Goal: Task Accomplishment & Management: Complete application form

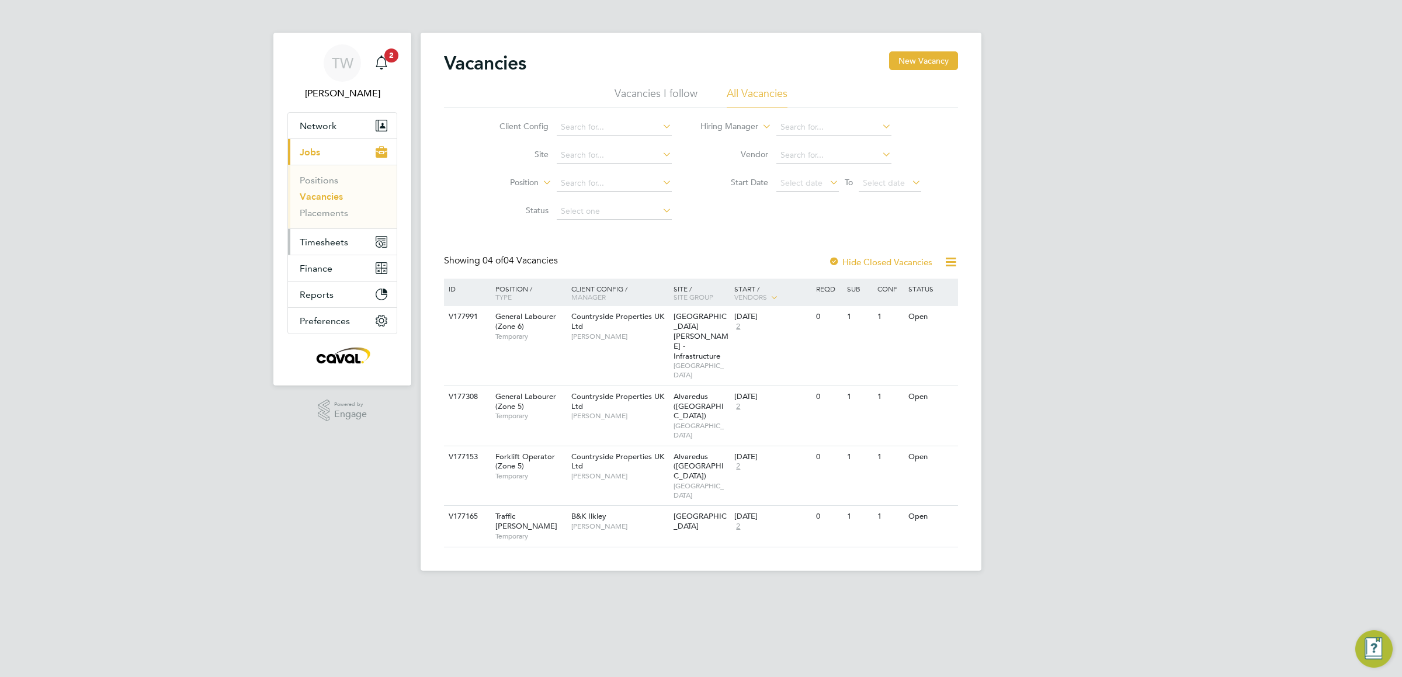
click at [342, 245] on span "Timesheets" at bounding box center [324, 242] width 48 height 11
click at [333, 207] on link "Timesheets" at bounding box center [324, 206] width 48 height 11
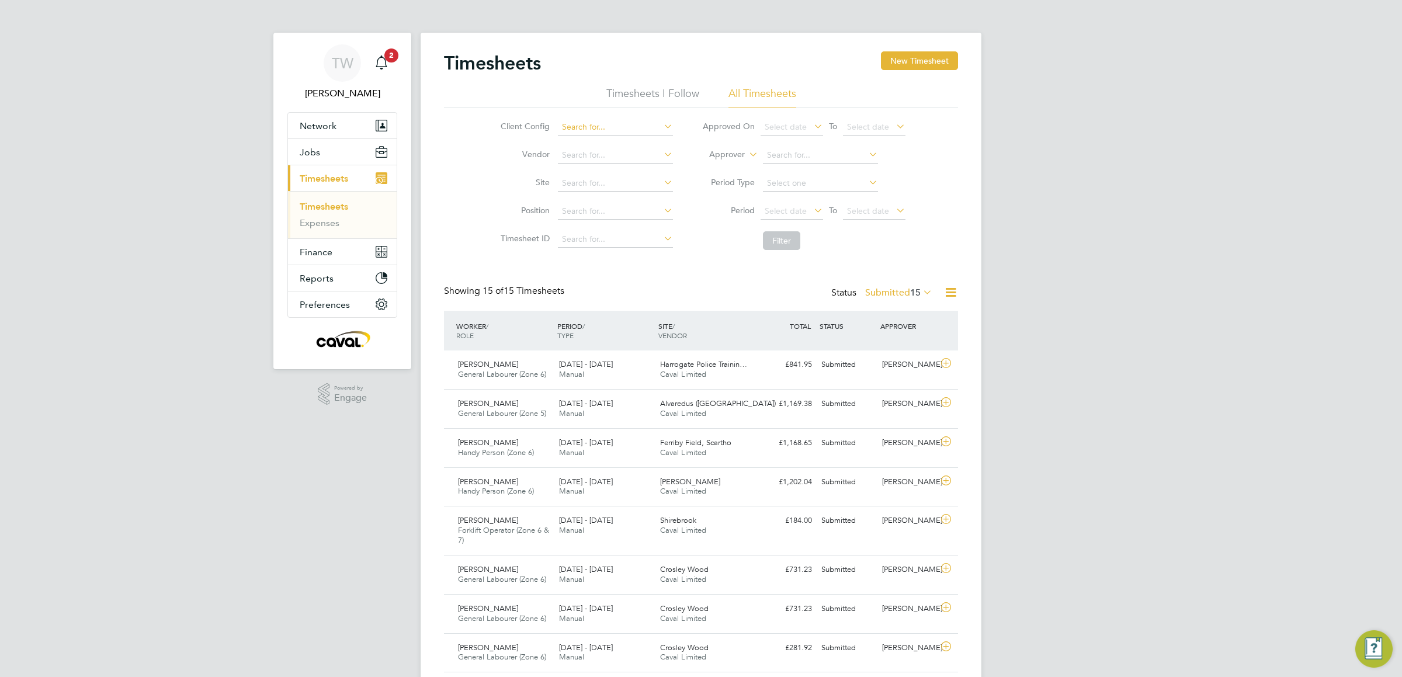
click at [607, 123] on input at bounding box center [615, 127] width 115 height 16
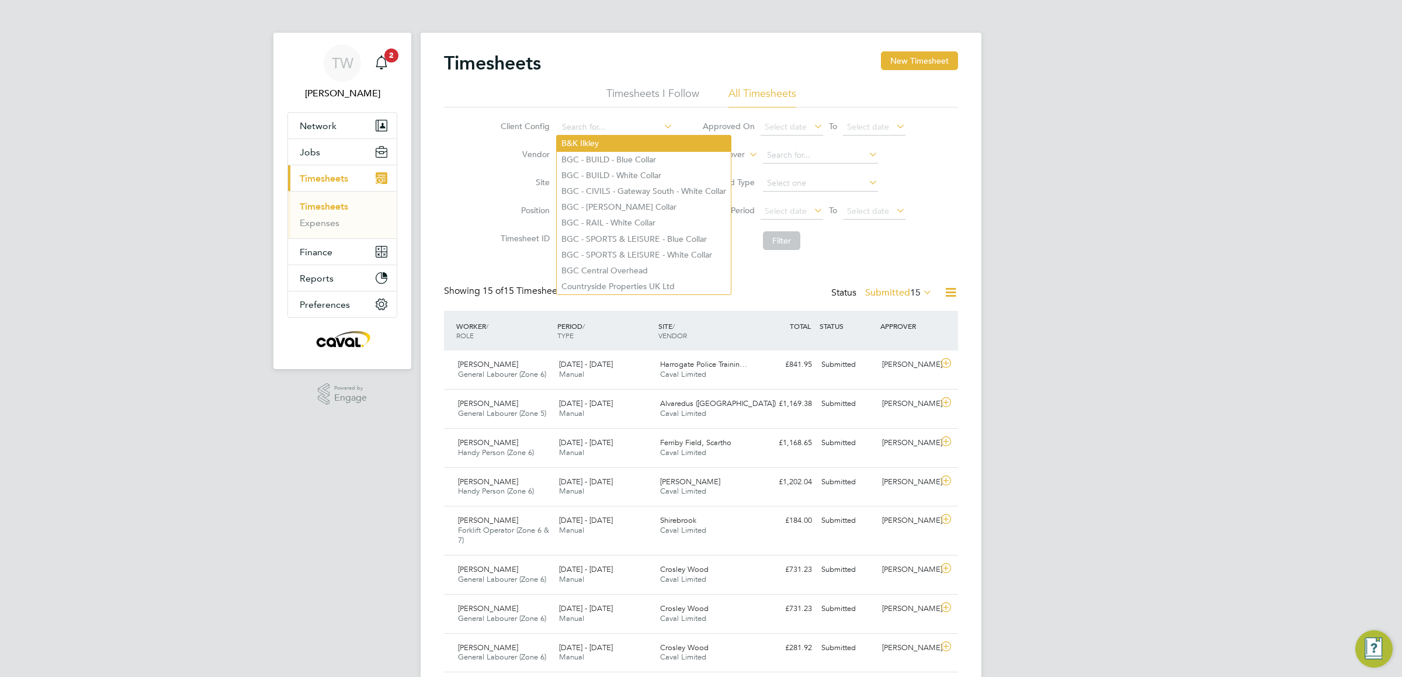
click at [633, 144] on li "B&K Ilkley" at bounding box center [644, 144] width 174 height 16
type input "B&K Ilkley"
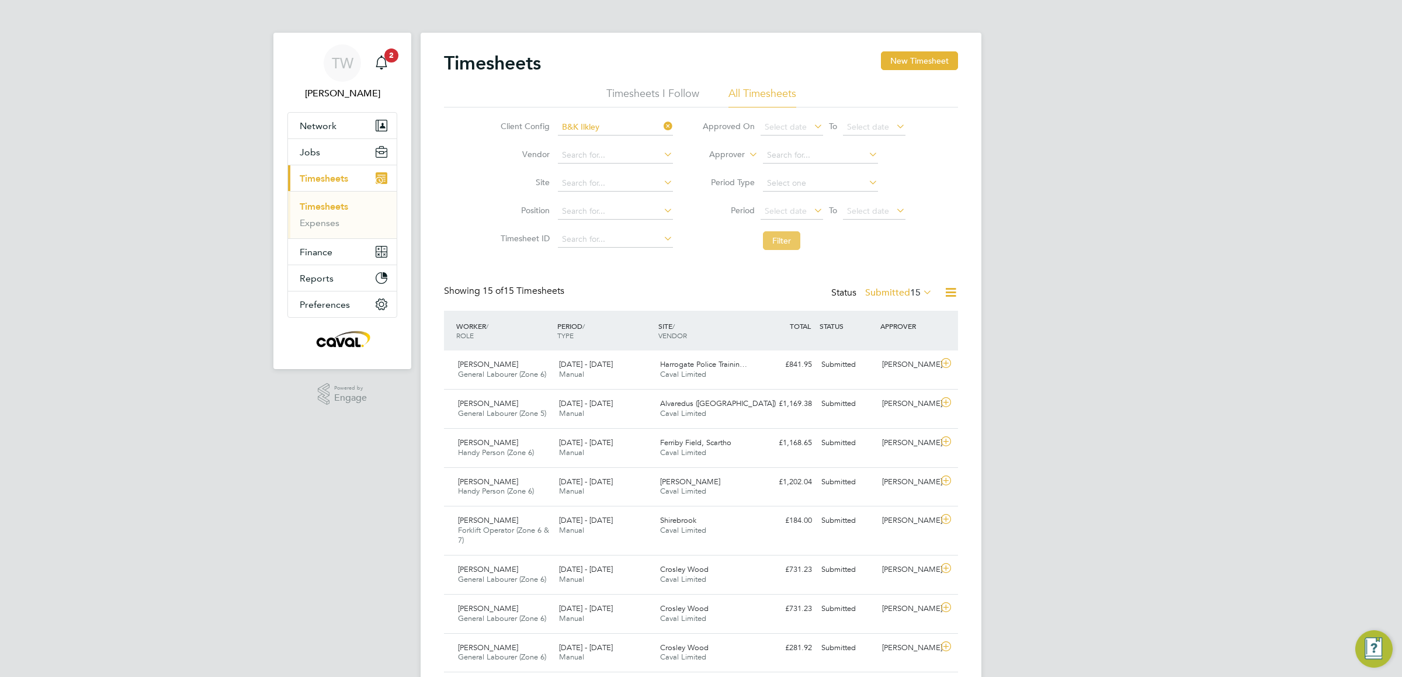
click at [791, 244] on button "Filter" at bounding box center [781, 240] width 37 height 19
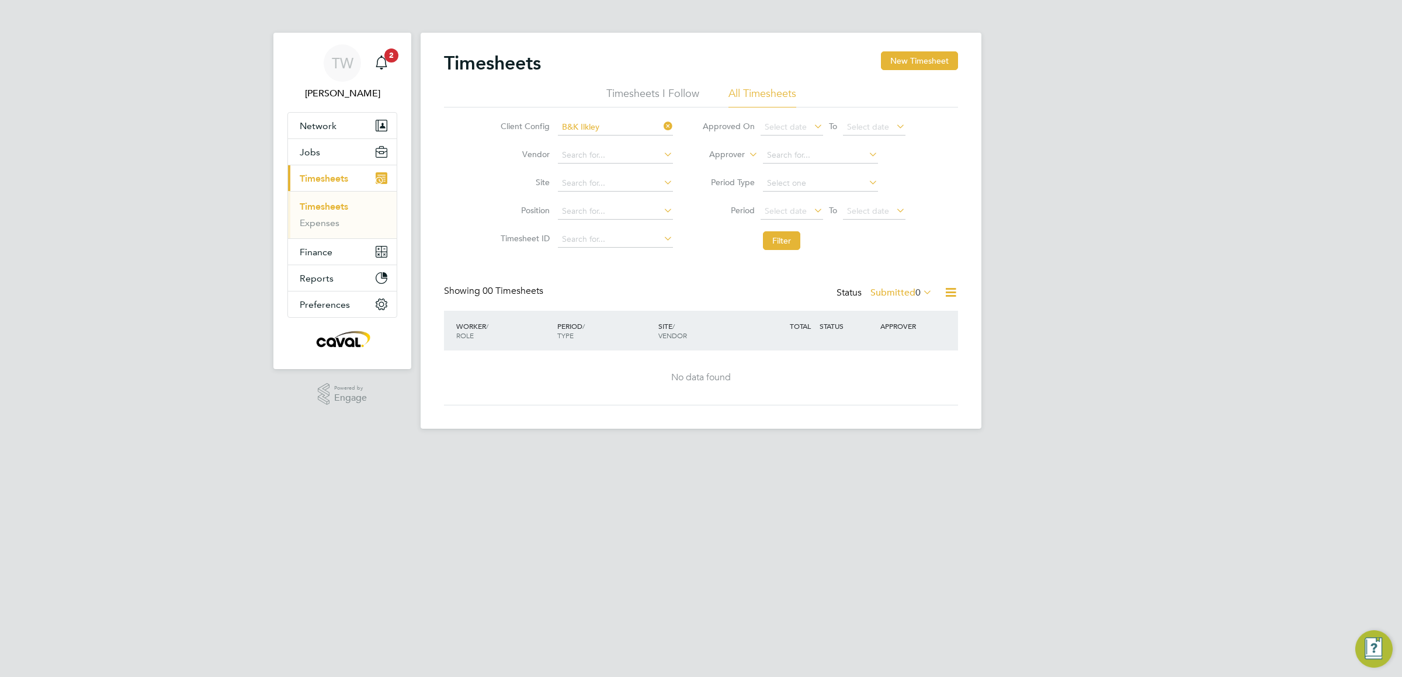
click at [915, 289] on span "0" at bounding box center [917, 293] width 5 height 12
click at [793, 298] on div "Showing 00 Timesheets Status Submitted 0" at bounding box center [701, 298] width 514 height 26
click at [933, 54] on button "New Timesheet" at bounding box center [919, 60] width 77 height 19
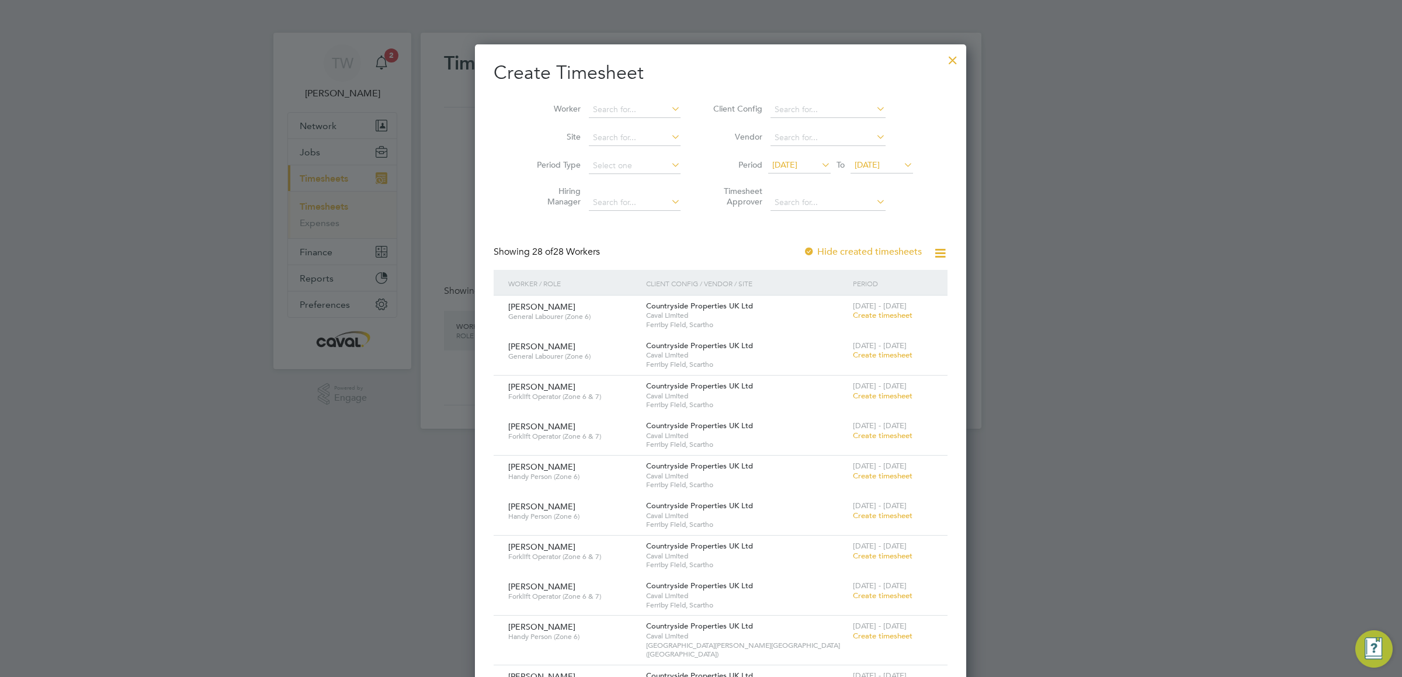
click at [796, 173] on span "[DATE]" at bounding box center [799, 166] width 62 height 16
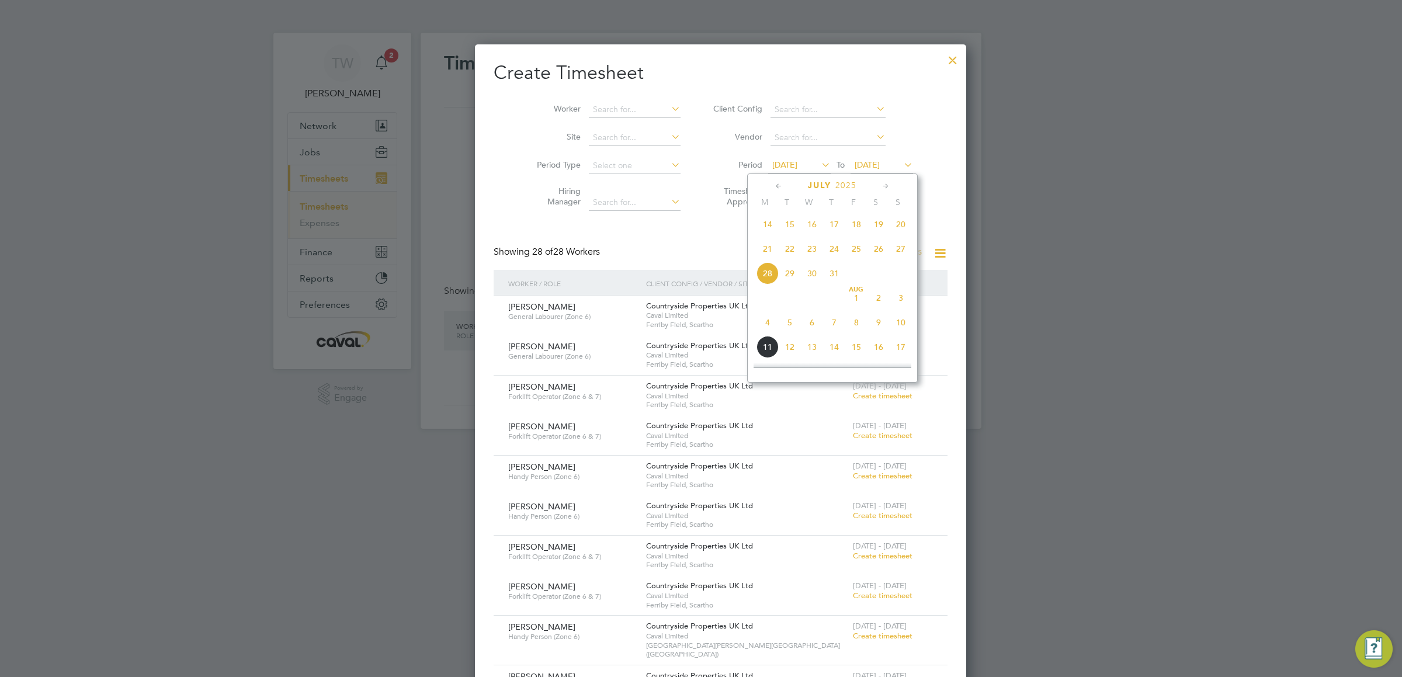
click at [765, 332] on span "4" at bounding box center [767, 322] width 22 height 22
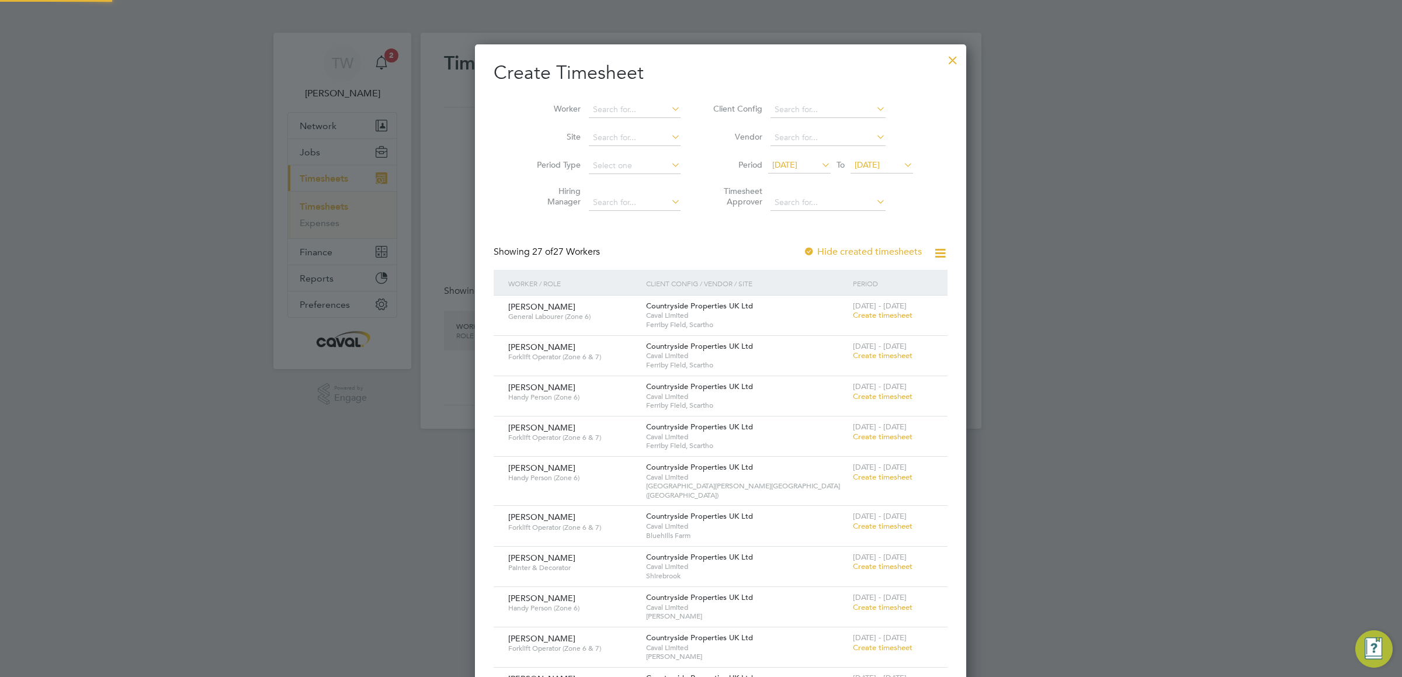
click at [869, 167] on span "04 Aug 2025" at bounding box center [867, 164] width 25 height 11
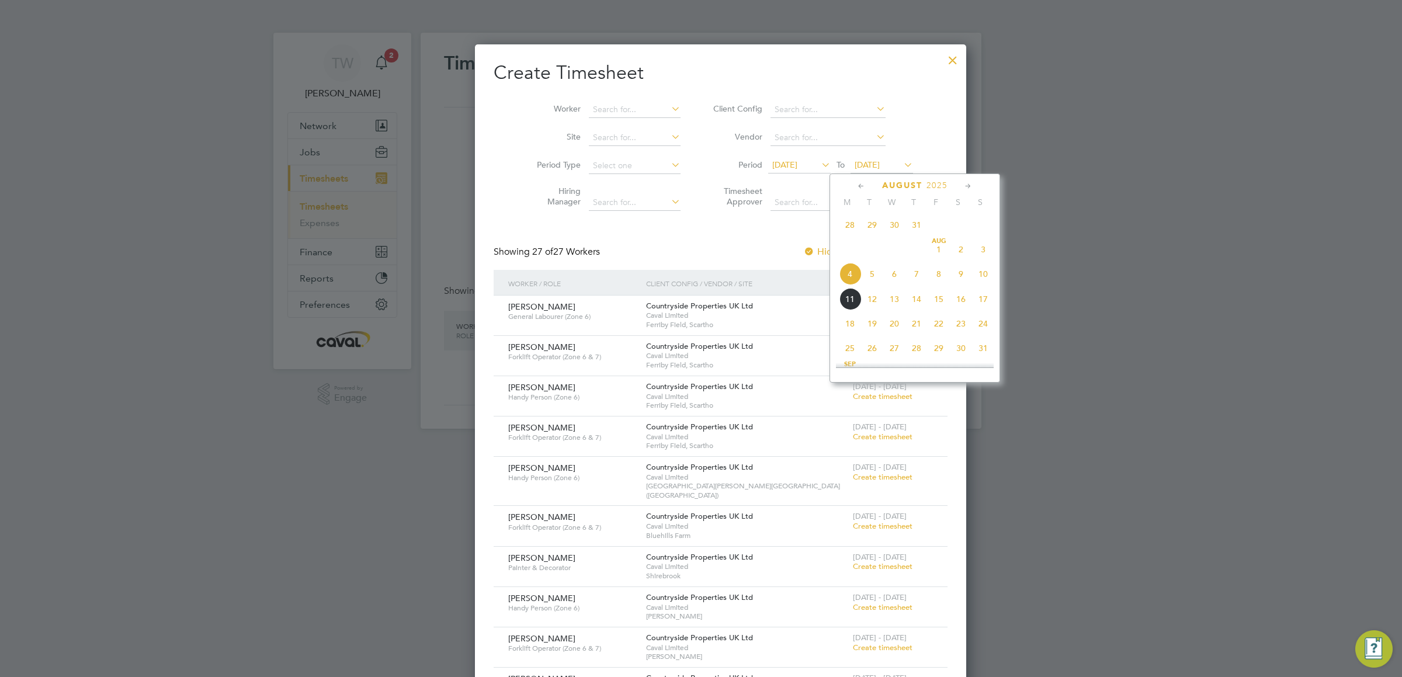
click at [980, 277] on span "10" at bounding box center [983, 274] width 22 height 22
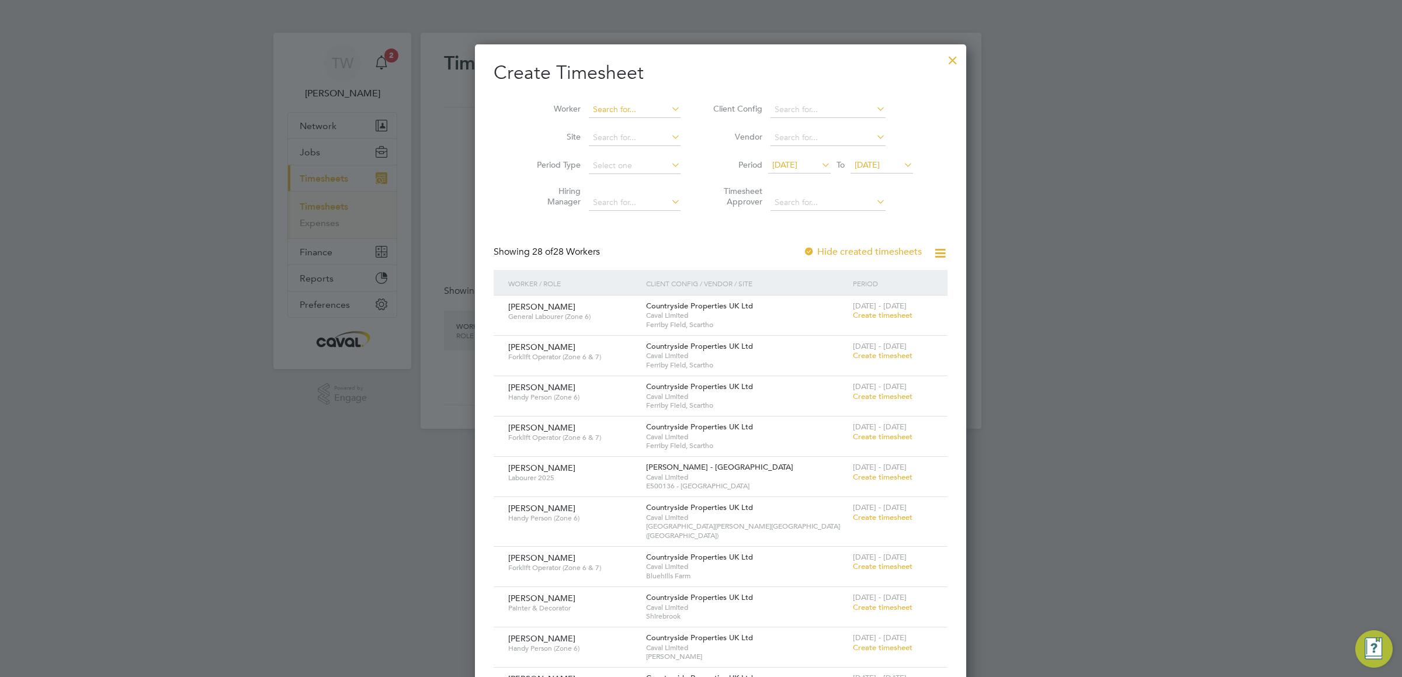
click at [610, 109] on input at bounding box center [635, 110] width 92 height 16
click at [643, 182] on li "Bre ndan Oliver" at bounding box center [631, 190] width 127 height 16
type input "[PERSON_NAME]"
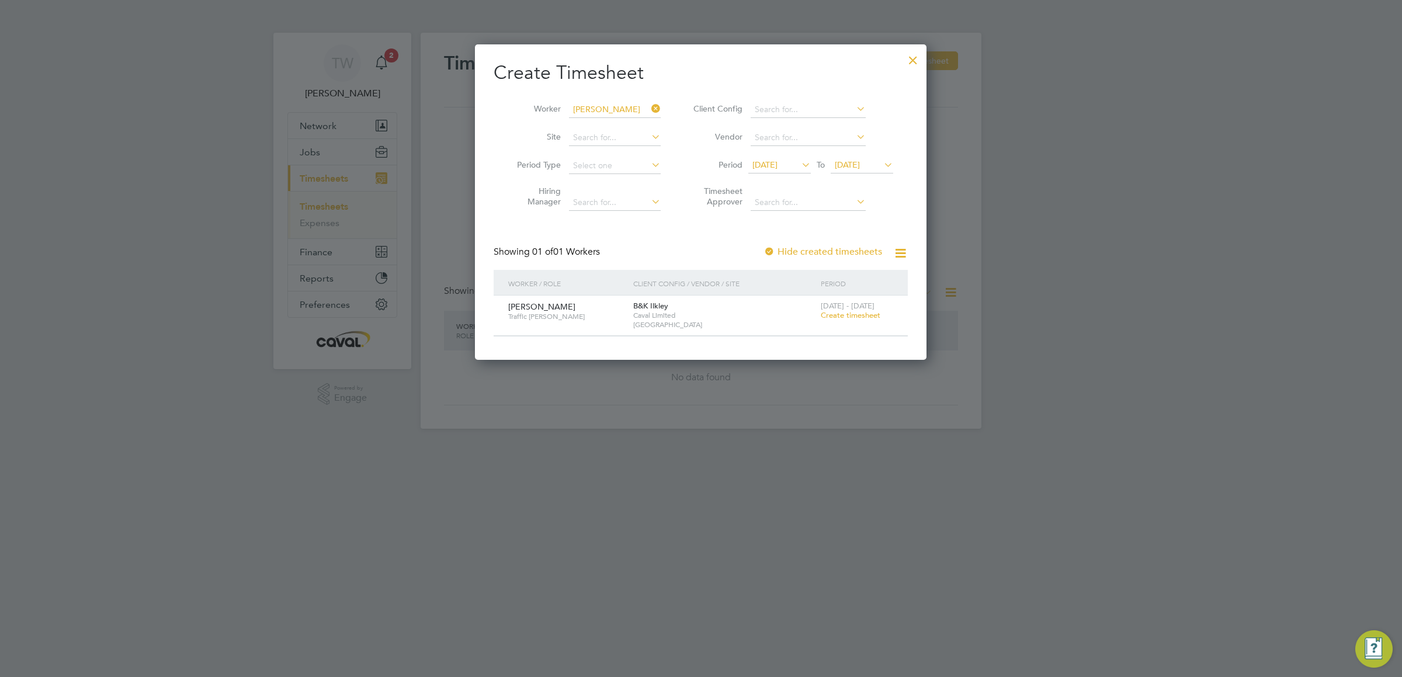
click at [850, 316] on span "Create timesheet" at bounding box center [851, 315] width 60 height 10
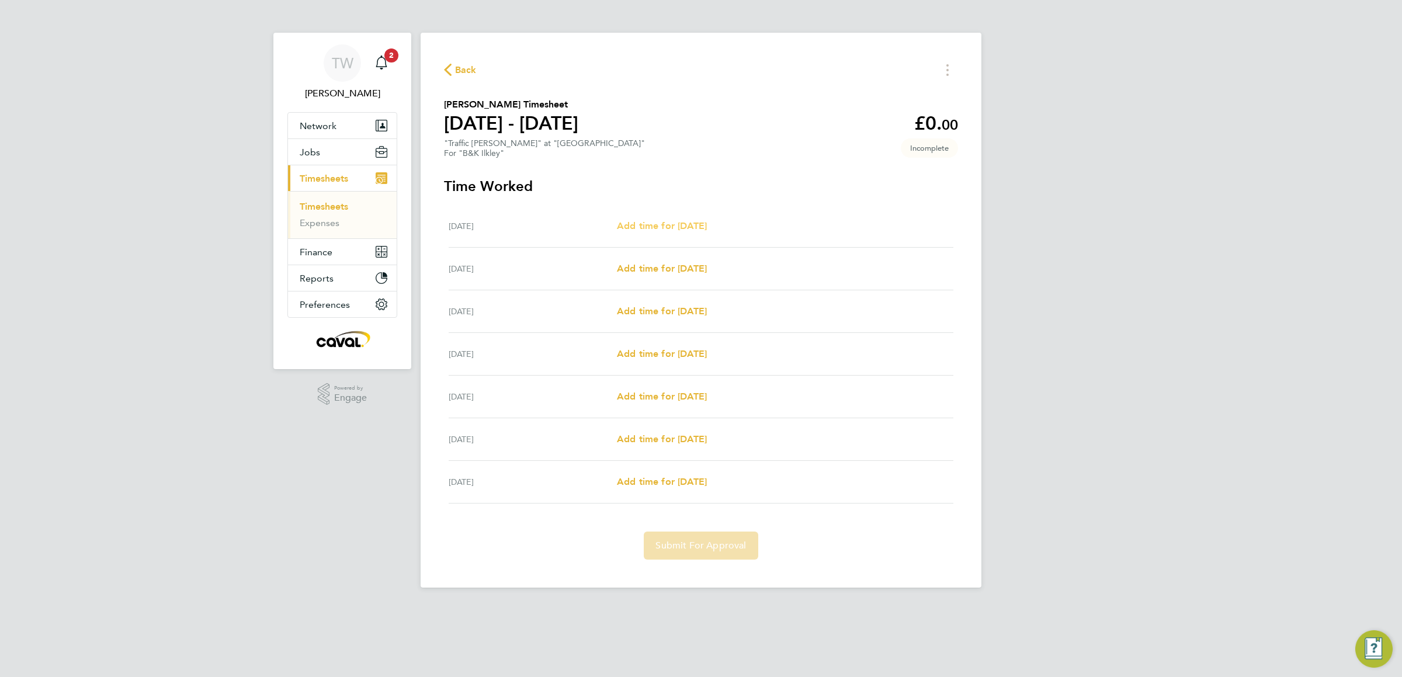
click at [703, 223] on span "Add time for Mon 04 Aug" at bounding box center [662, 225] width 90 height 11
select select "30"
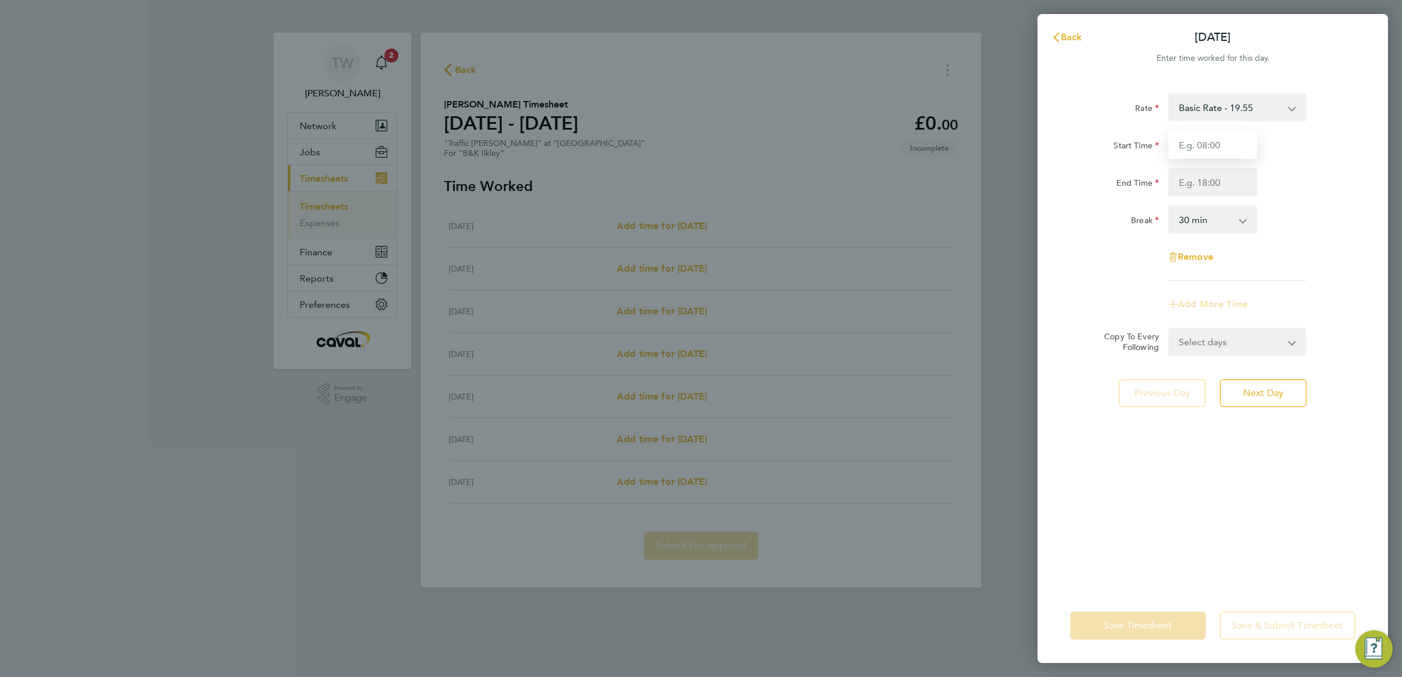
click at [1227, 144] on input "Start Time" at bounding box center [1212, 145] width 89 height 28
click at [1230, 185] on input "End Time" at bounding box center [1212, 182] width 89 height 28
drag, startPoint x: 1227, startPoint y: 139, endPoint x: 1147, endPoint y: 141, distance: 80.6
click at [1148, 141] on div "Start Time 17:00" at bounding box center [1212, 145] width 294 height 28
type input "07:00"
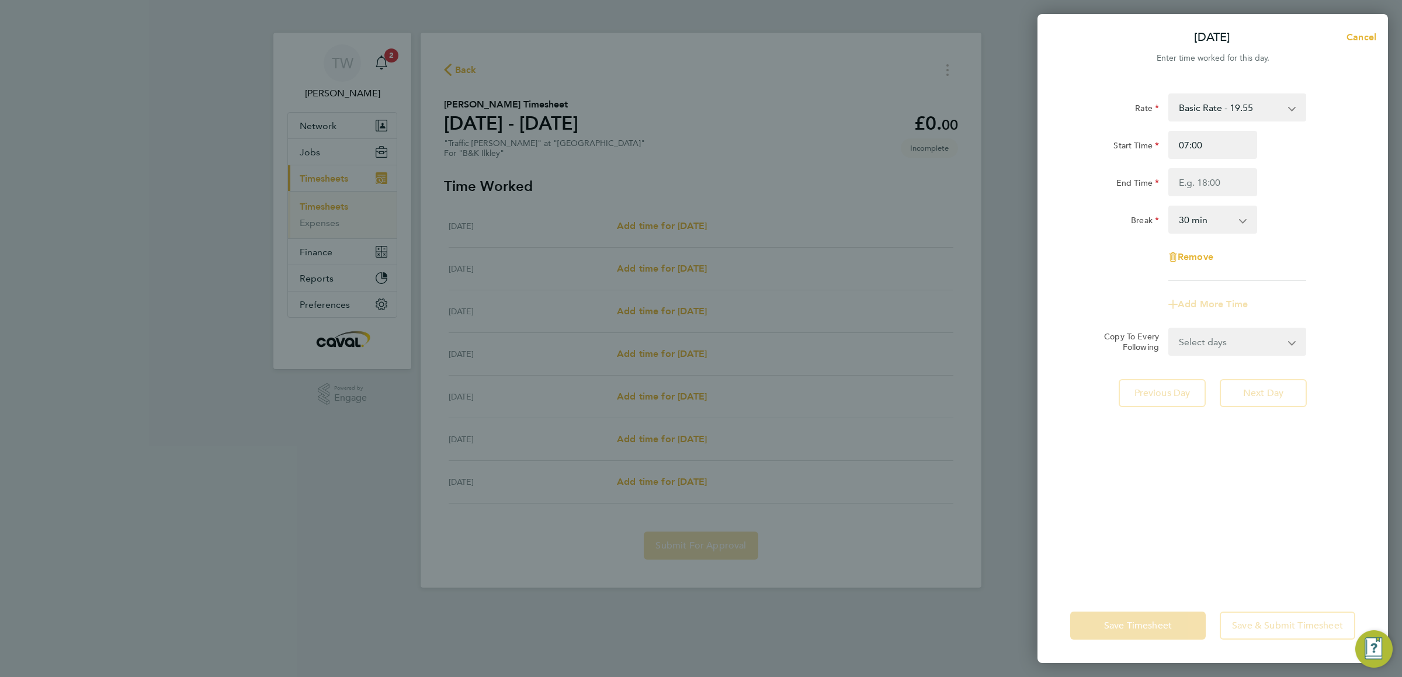
click at [1225, 196] on div "Rate Basic Rate - 19.55 Start Time 07:00 End Time Break 0 min 15 min 30 min 45 …" at bounding box center [1212, 186] width 285 height 187
click at [1221, 179] on input "End Time" at bounding box center [1212, 182] width 89 height 28
type input "17:00"
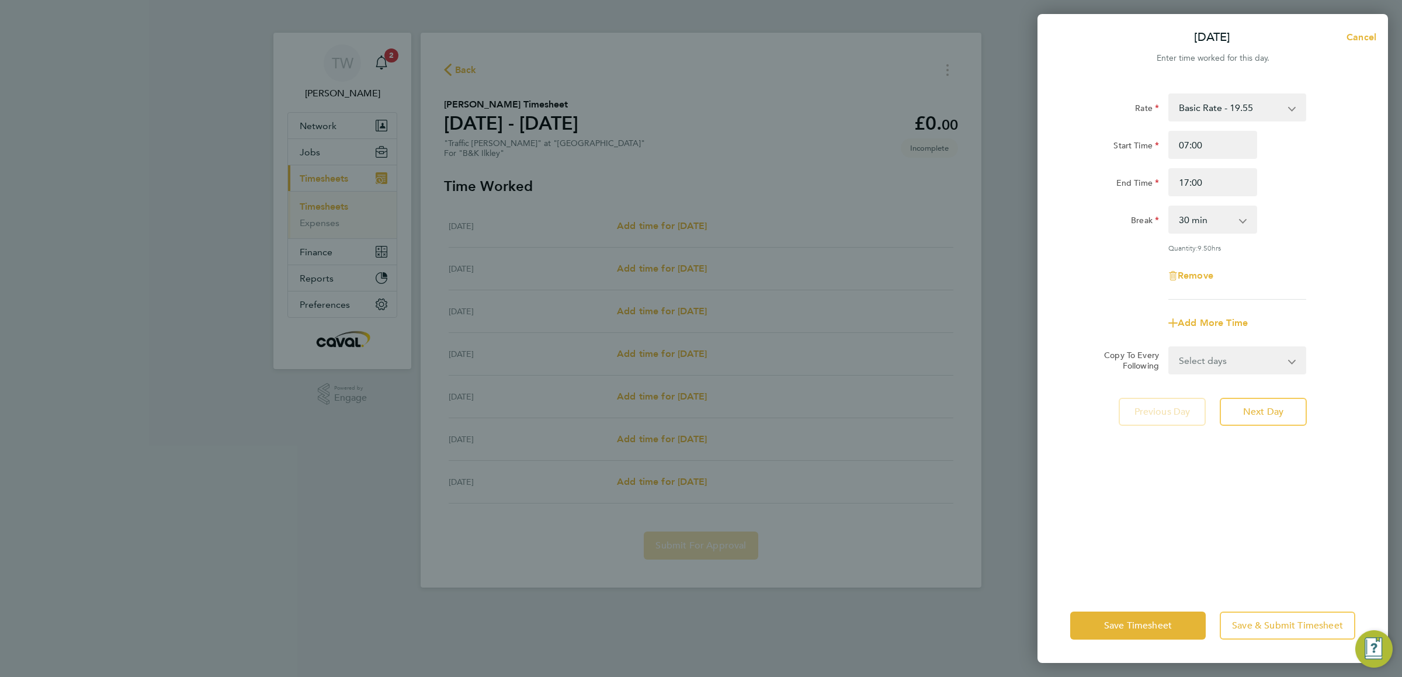
click at [1349, 225] on div "Break 0 min 15 min 30 min 45 min 60 min 75 min 90 min" at bounding box center [1212, 220] width 294 height 28
click at [1283, 410] on span "Next Day" at bounding box center [1263, 412] width 40 height 12
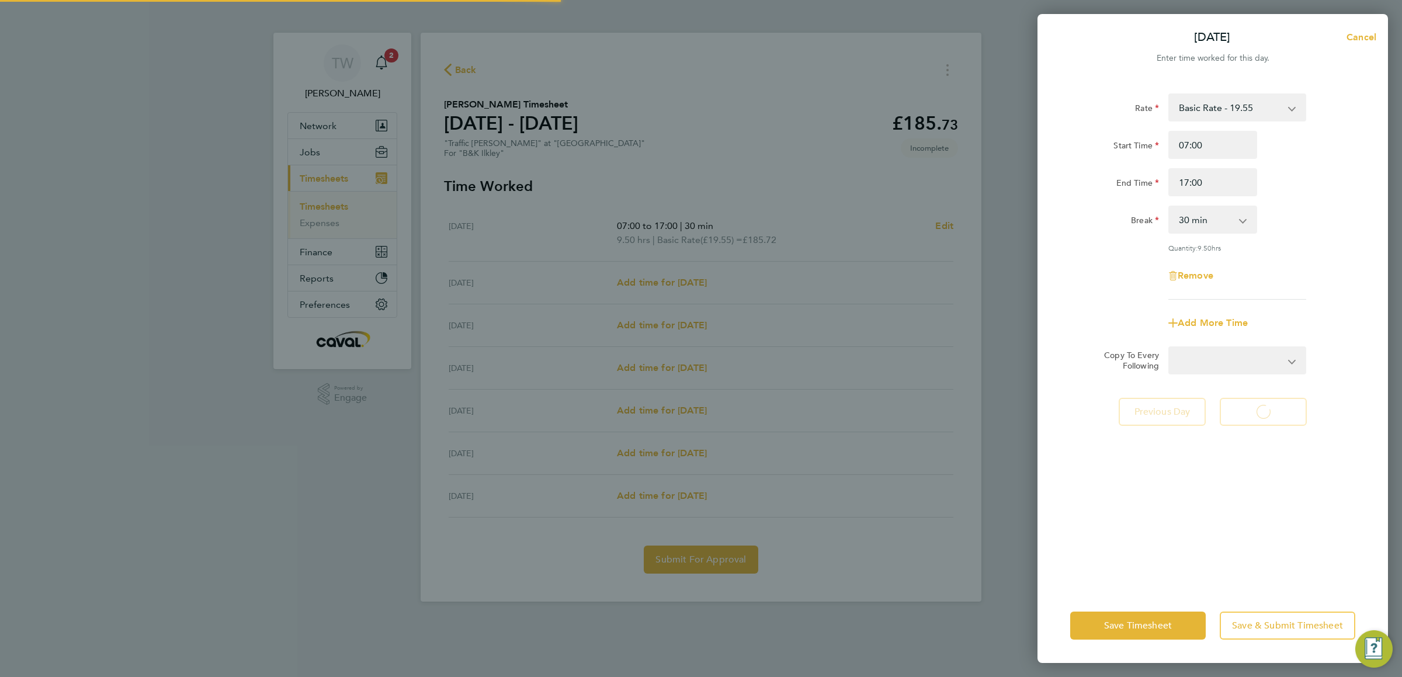
select select "30"
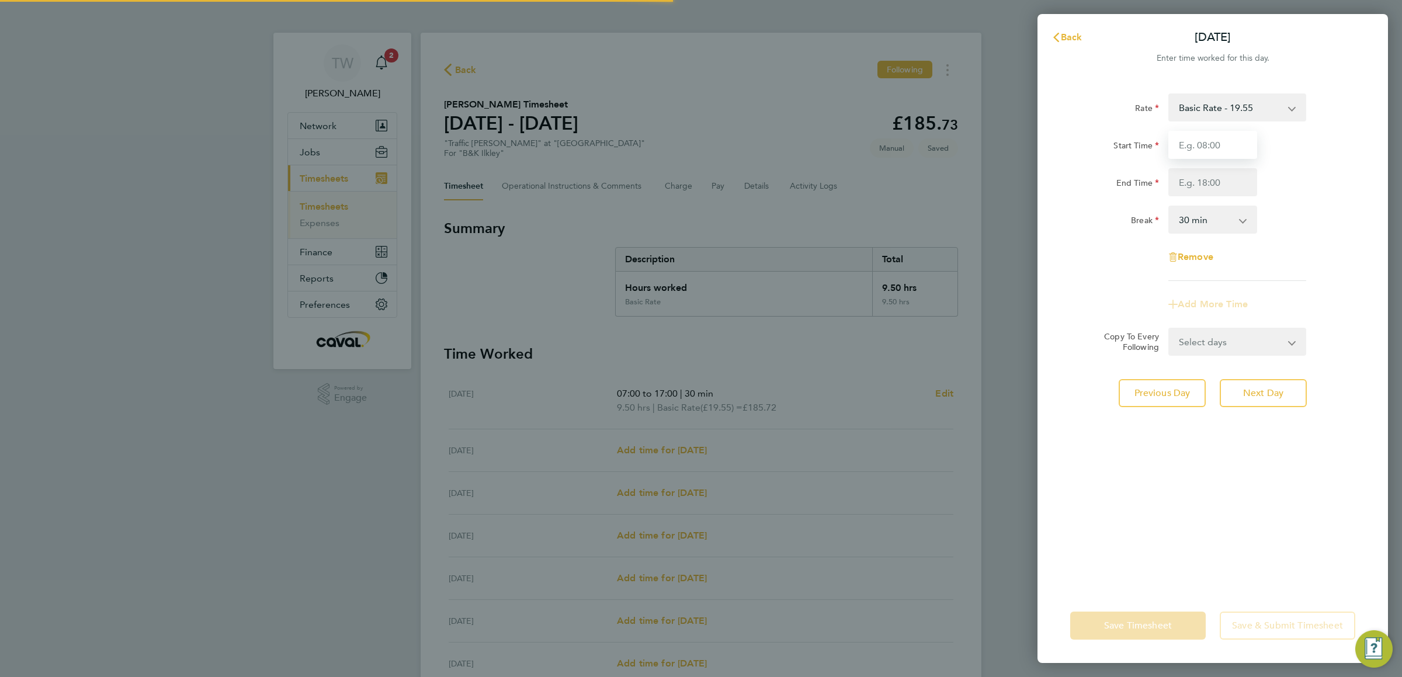
click at [1220, 141] on input "Start Time" at bounding box center [1212, 145] width 89 height 28
type input "07:00"
click at [1225, 178] on input "End Time" at bounding box center [1212, 182] width 89 height 28
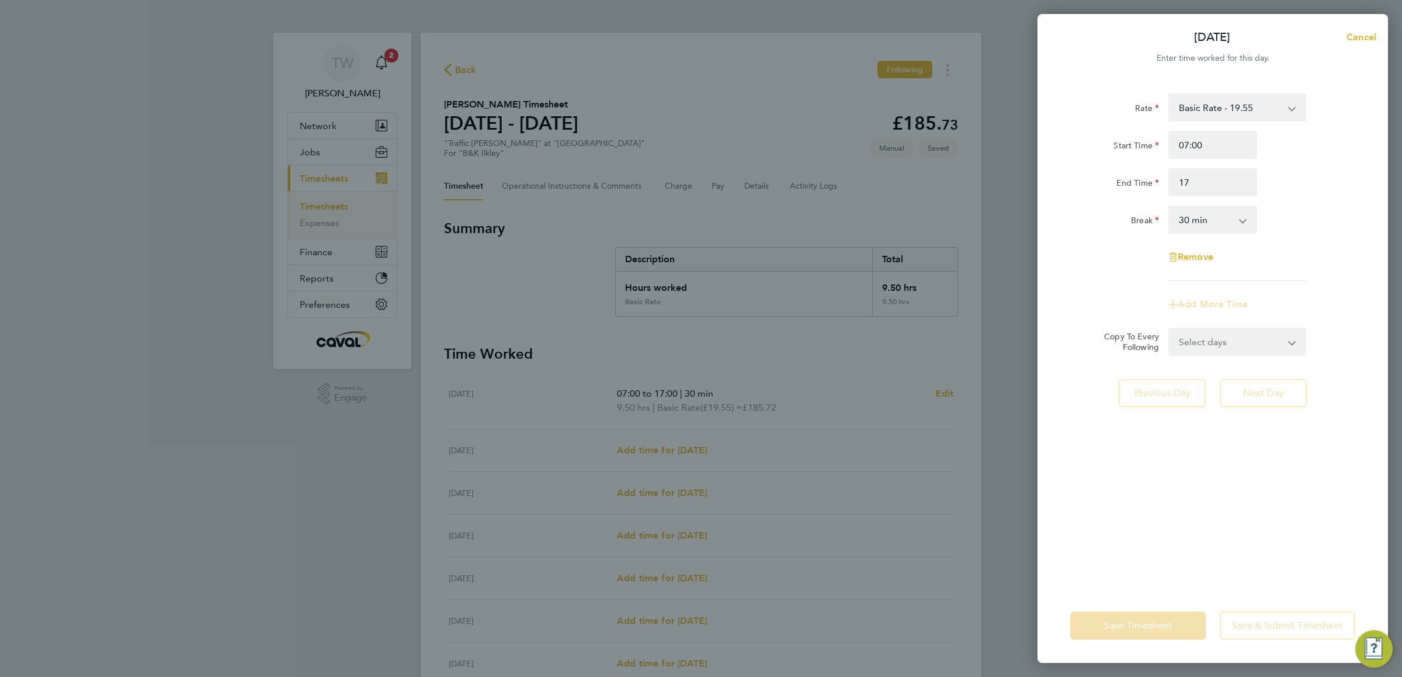
type input "17:00"
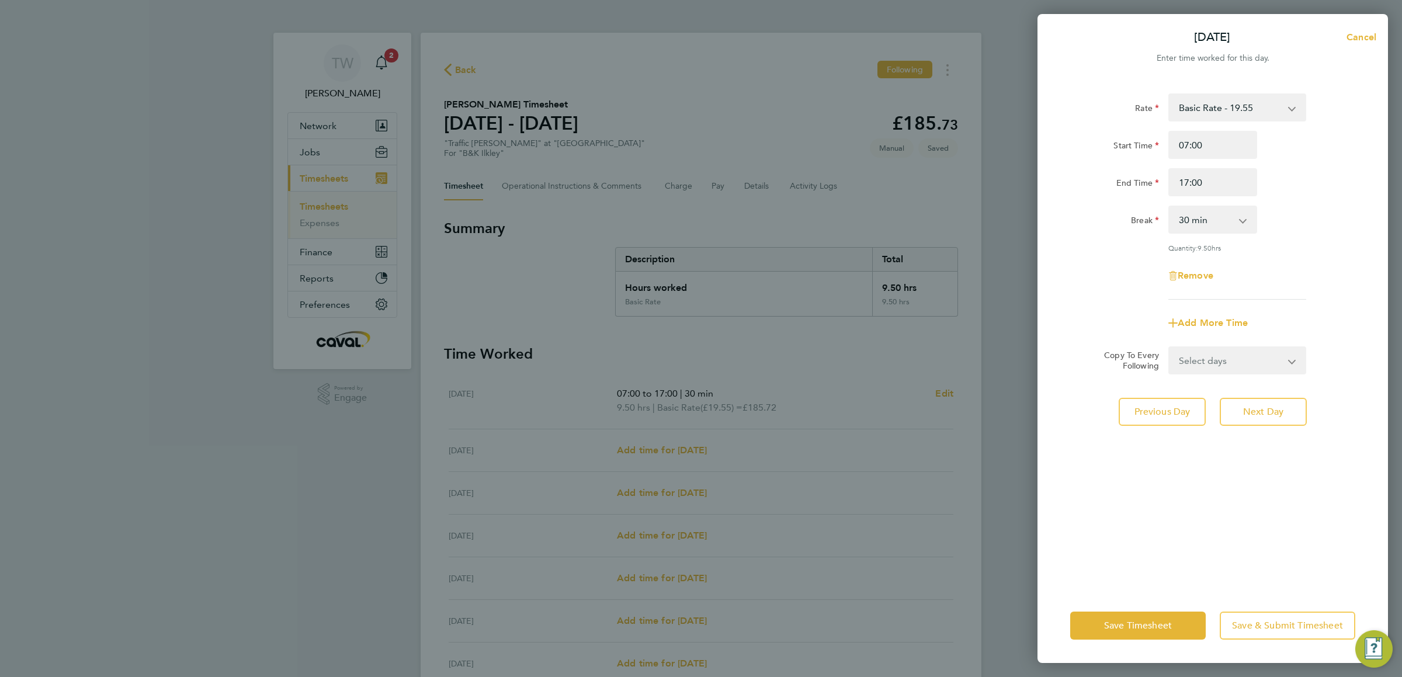
click at [1284, 480] on div "Rate Basic Rate - 19.55 Start Time 07:00 End Time 17:00 Break 0 min 15 min 30 m…" at bounding box center [1212, 333] width 350 height 509
click at [1282, 402] on button "Next Day" at bounding box center [1263, 412] width 87 height 28
select select "30"
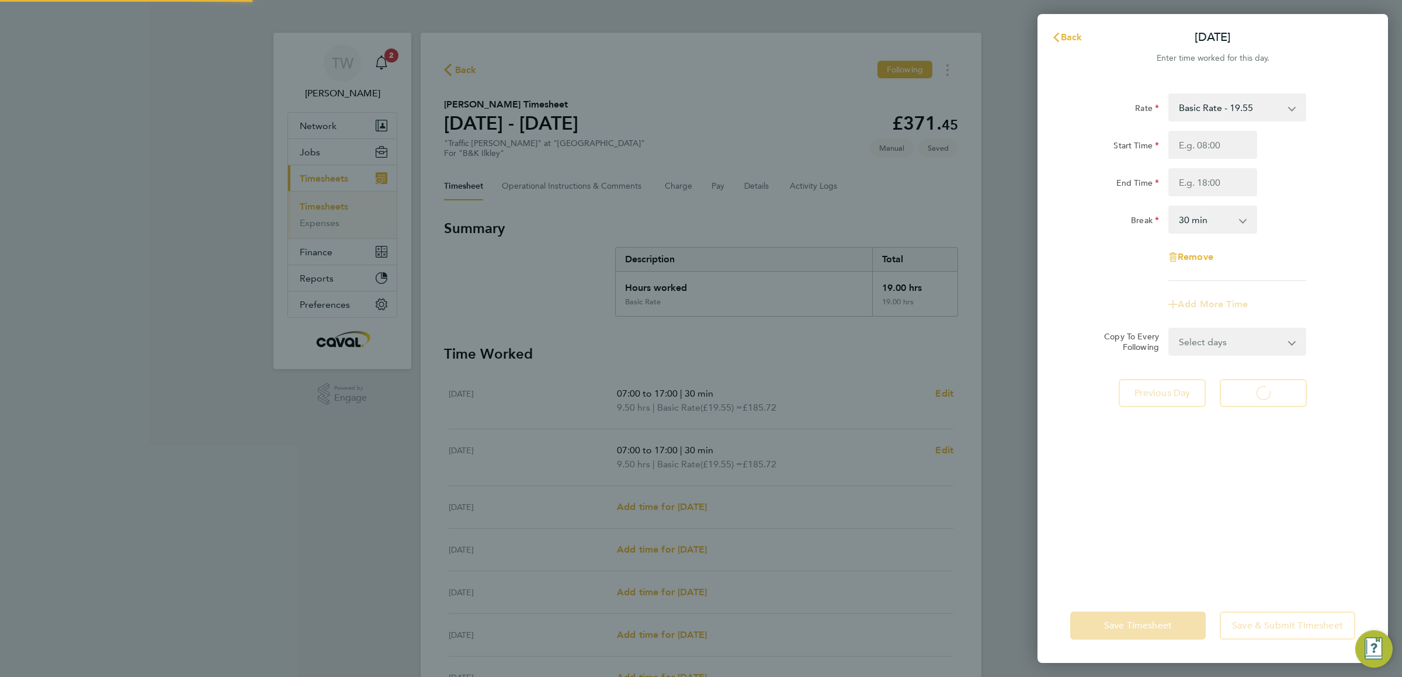
select select "30"
click at [1224, 143] on input "Start Time" at bounding box center [1212, 145] width 89 height 28
type input "07:00"
click at [1225, 186] on input "End Time" at bounding box center [1212, 182] width 89 height 28
type input "18:00"
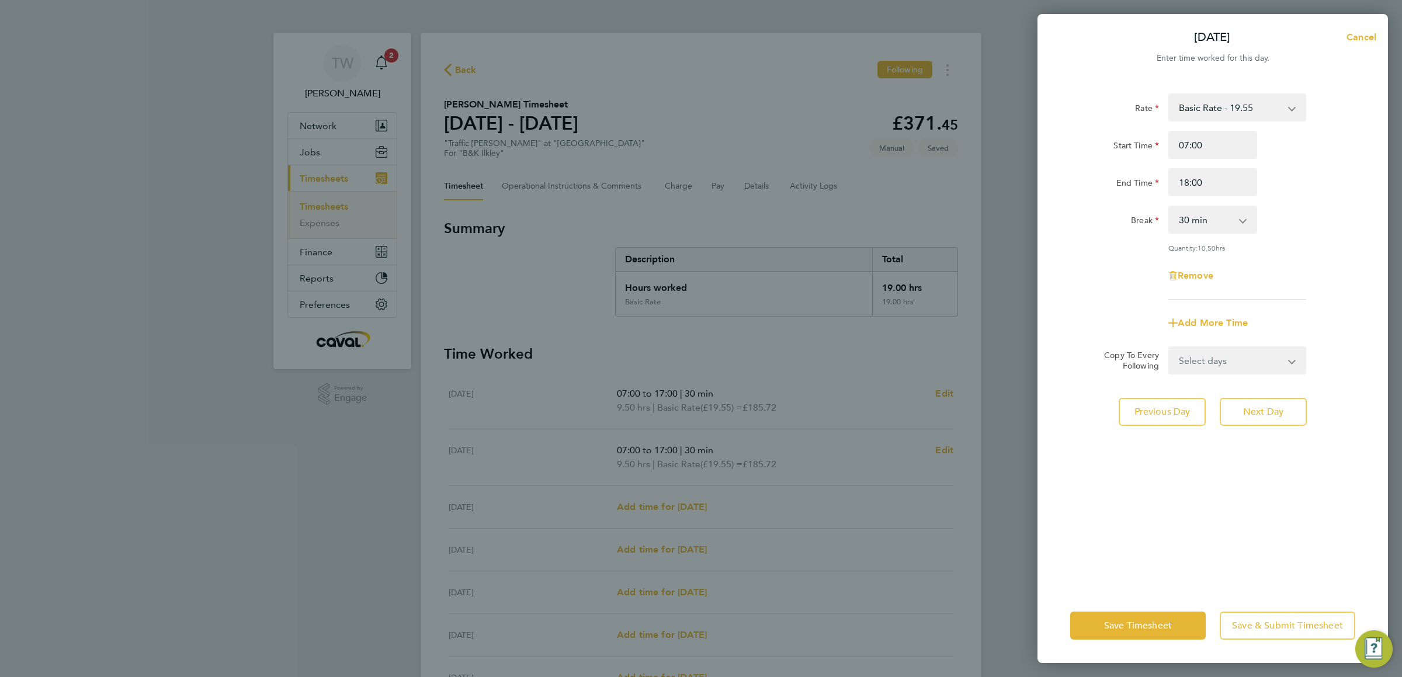
drag, startPoint x: 1325, startPoint y: 456, endPoint x: 1315, endPoint y: 457, distance: 10.6
click at [1325, 457] on div "Rate Basic Rate - 19.55 Start Time 07:00 End Time 18:00 Break 0 min 15 min 30 m…" at bounding box center [1212, 333] width 350 height 509
click at [1271, 407] on span "Next Day" at bounding box center [1263, 412] width 40 height 12
select select "30"
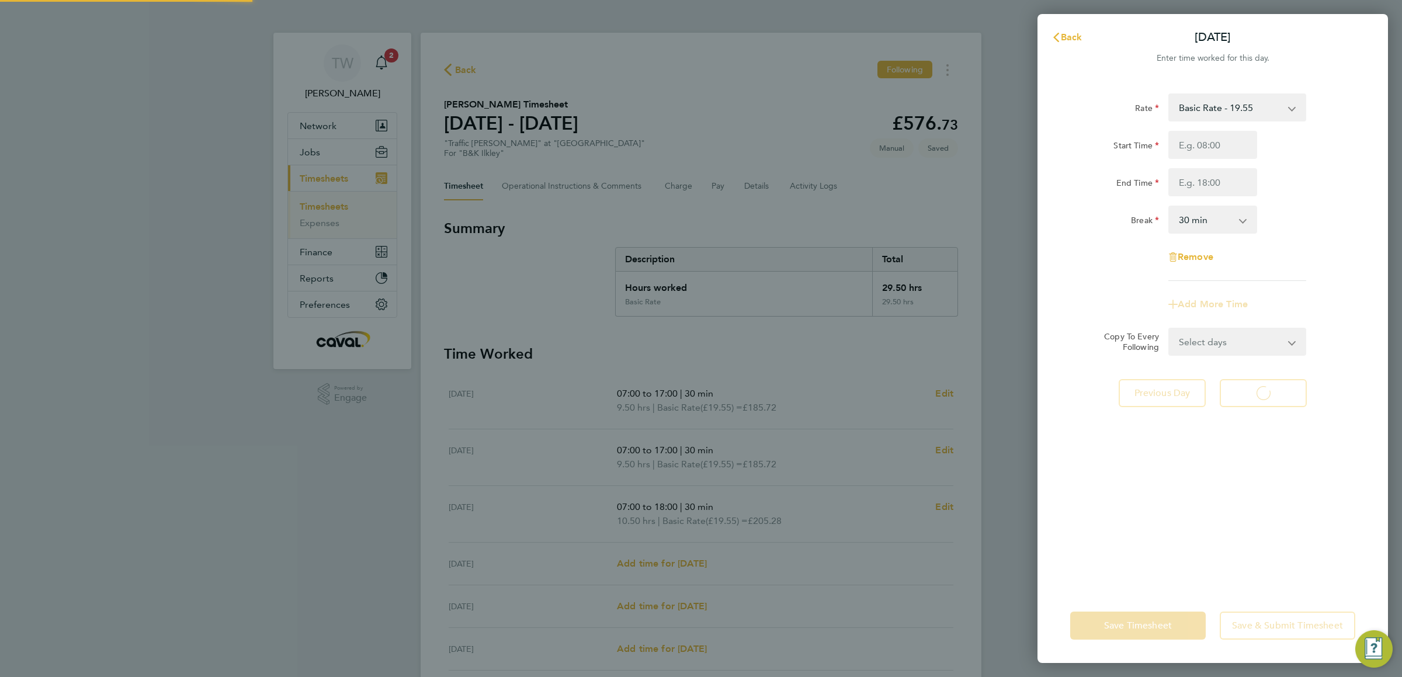
select select "30"
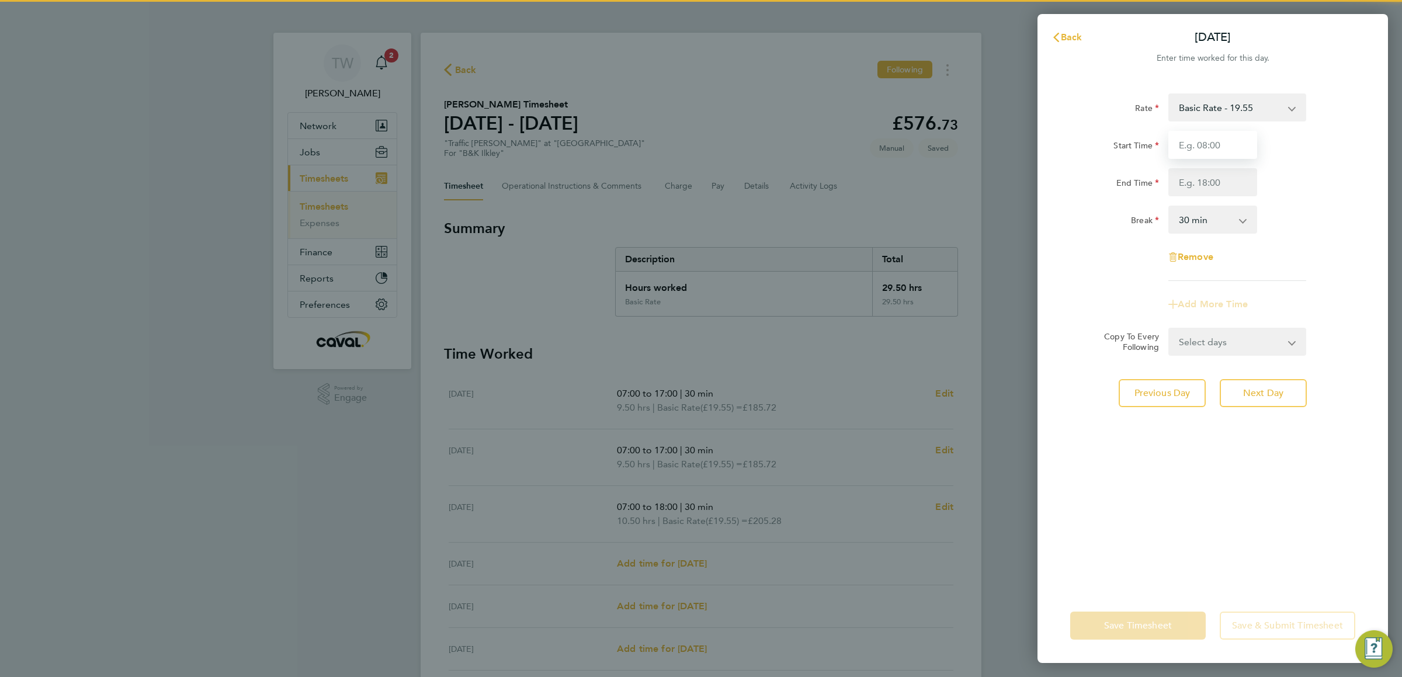
click at [1199, 142] on input "Start Time" at bounding box center [1212, 145] width 89 height 28
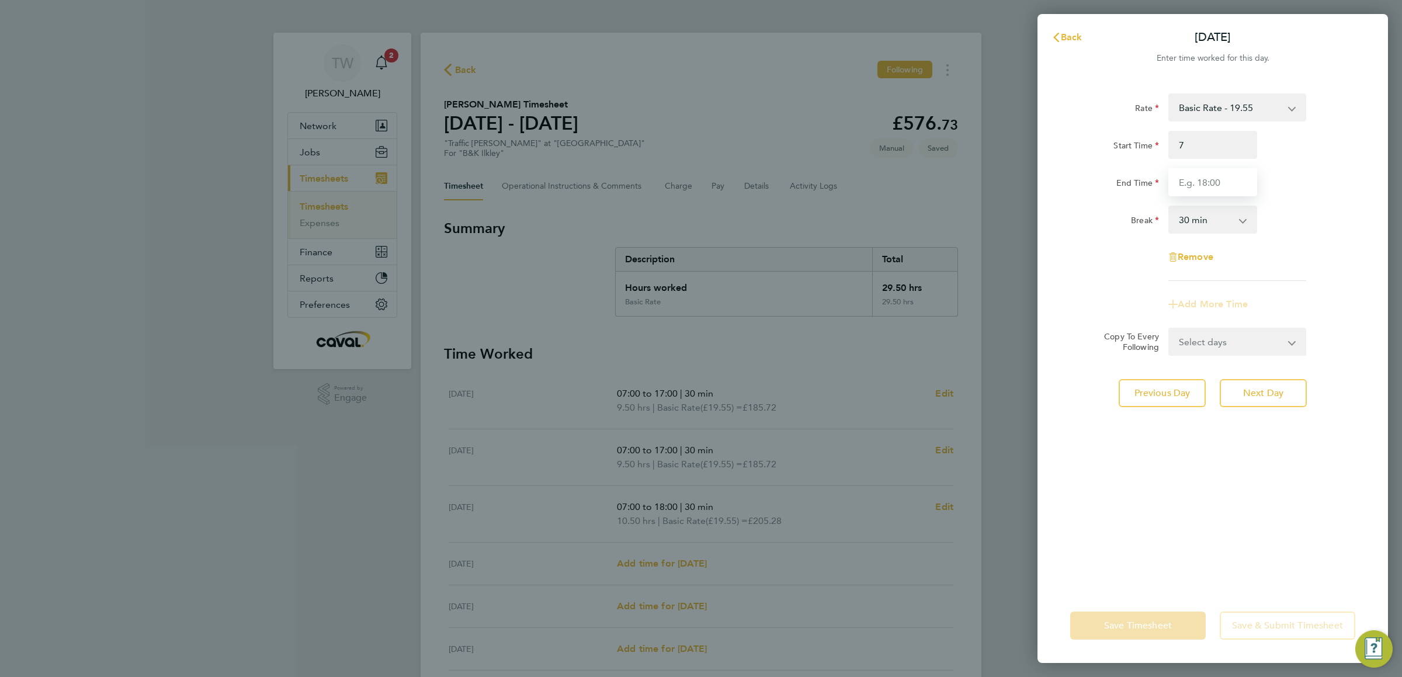
type input "07:00"
drag, startPoint x: 1224, startPoint y: 182, endPoint x: 1249, endPoint y: 181, distance: 25.7
click at [1229, 173] on input "End Time" at bounding box center [1212, 182] width 89 height 28
type input "18:00"
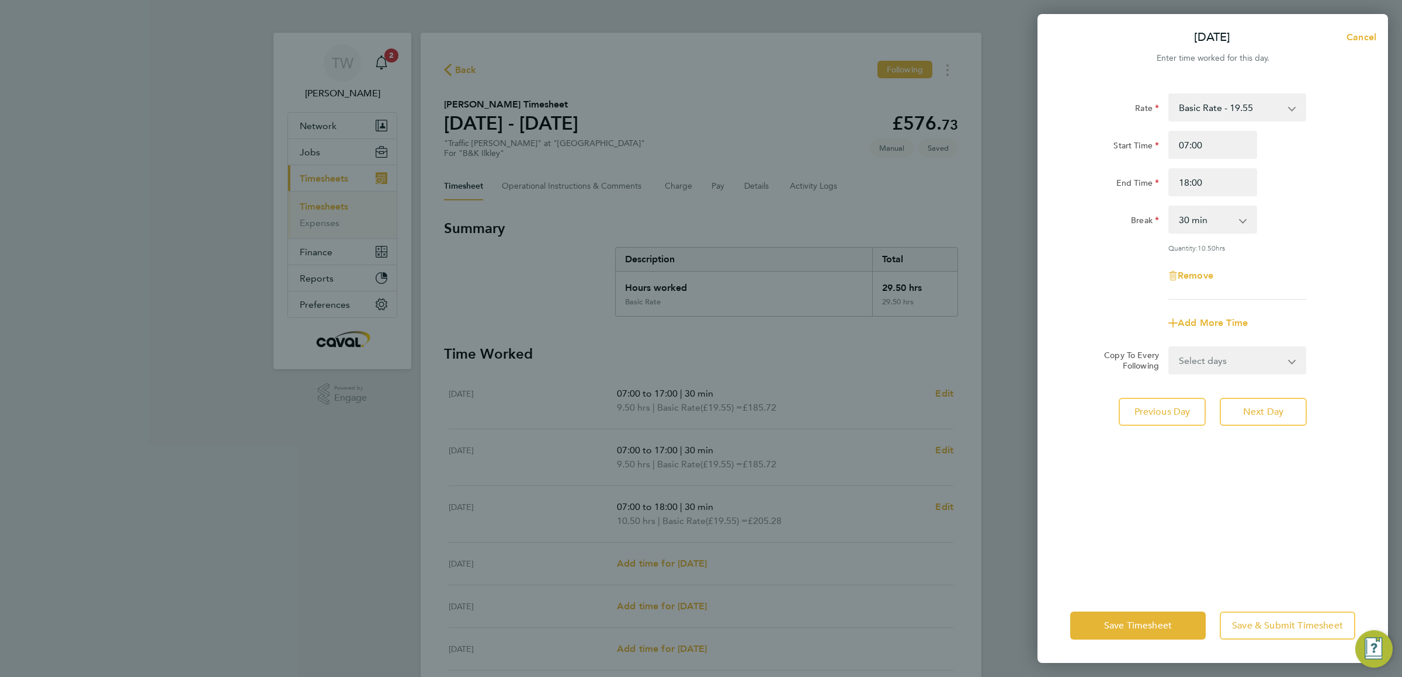
click at [1256, 473] on div "Rate Basic Rate - 19.55 Start Time 07:00 End Time 18:00 Break 0 min 15 min 30 m…" at bounding box center [1212, 333] width 350 height 509
click at [1262, 402] on button "Next Day" at bounding box center [1263, 412] width 87 height 28
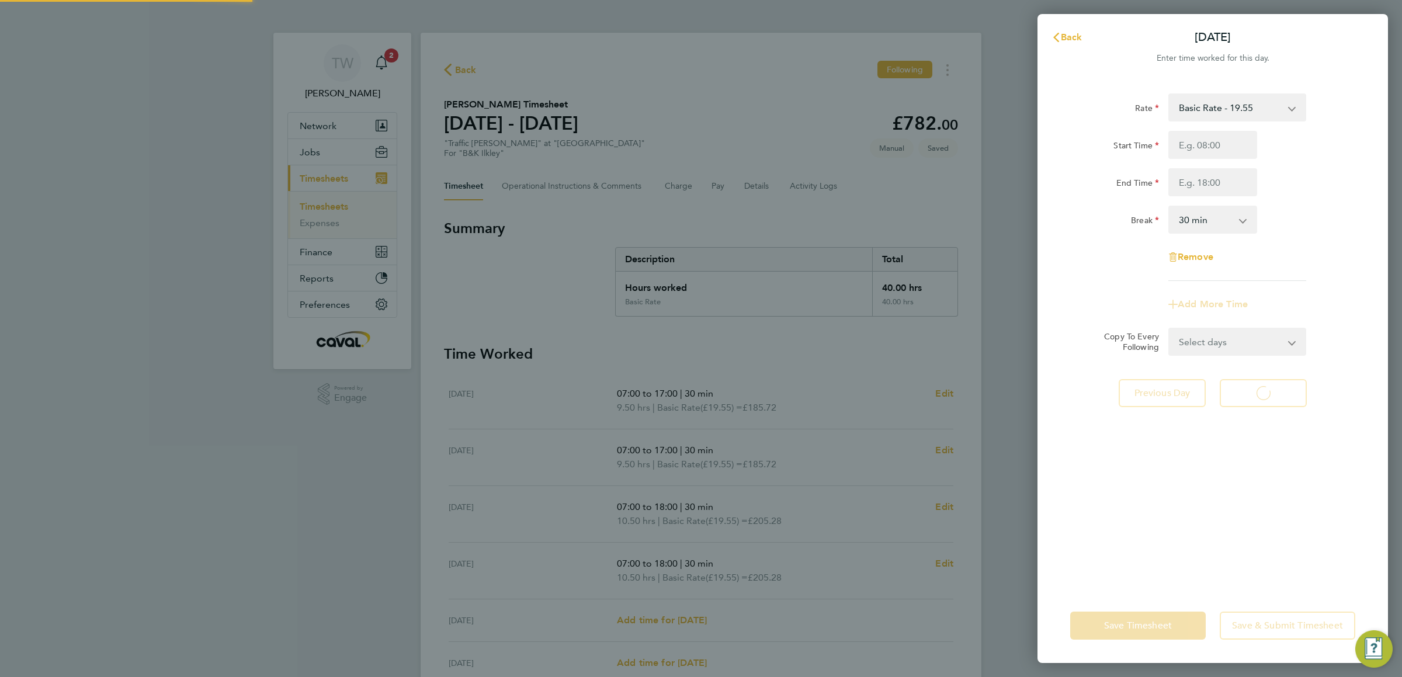
select select "30"
click at [1232, 143] on input "Start Time" at bounding box center [1212, 145] width 89 height 28
type input "07:00"
click at [1224, 187] on input "End Time" at bounding box center [1212, 182] width 89 height 28
type input "15:00"
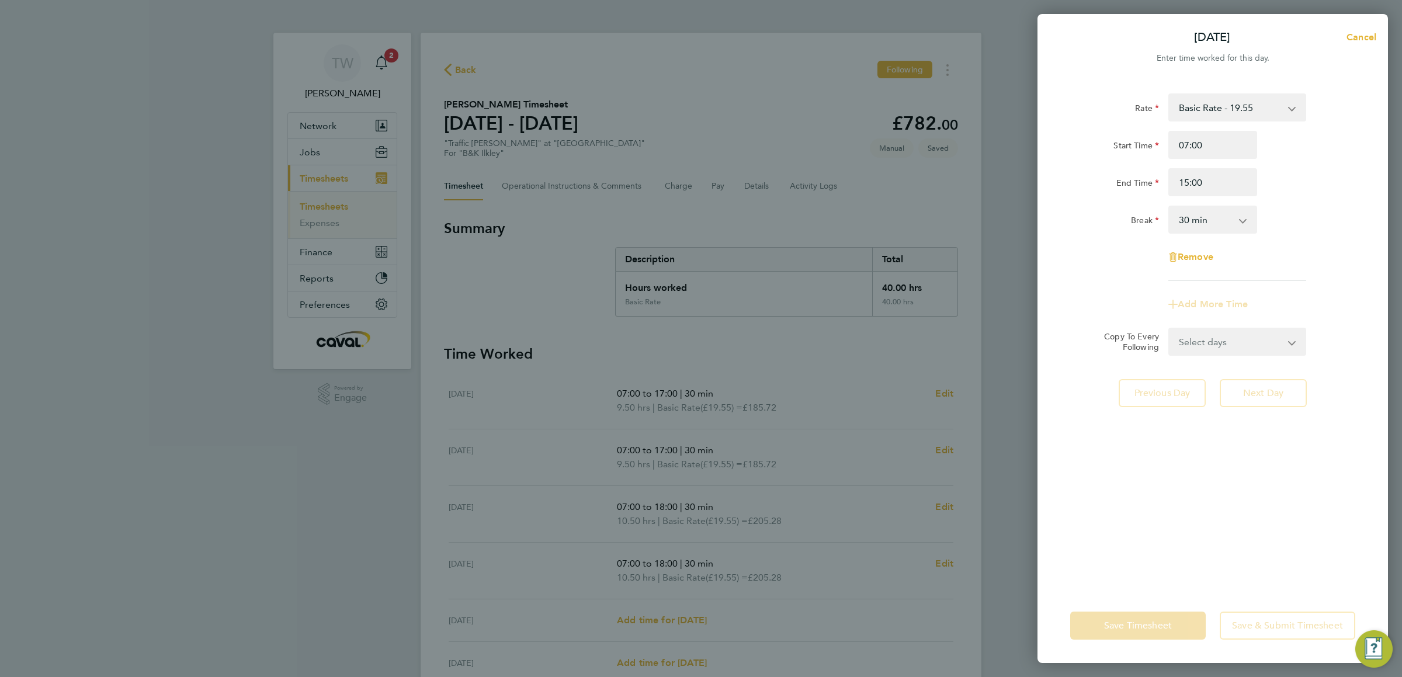
click at [1310, 443] on div "Rate Basic Rate - 19.55 Start Time 07:00 End Time 15:00 Break 0 min 15 min 30 m…" at bounding box center [1212, 333] width 350 height 509
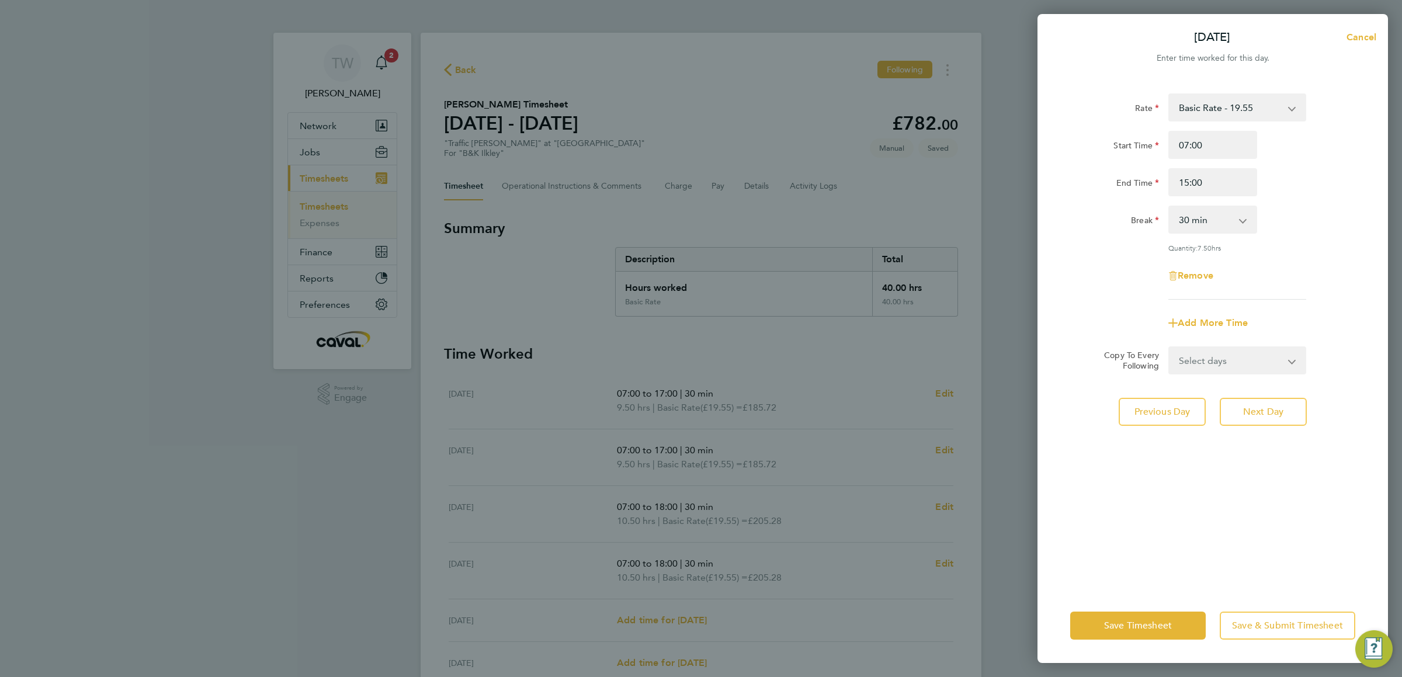
click at [1231, 217] on select "0 min 15 min 30 min 45 min 60 min 75 min 90 min" at bounding box center [1205, 220] width 72 height 26
select select "0"
click at [1169, 207] on select "0 min 15 min 30 min 45 min 60 min 75 min 90 min" at bounding box center [1205, 220] width 72 height 26
click at [1110, 623] on span "Save Timesheet" at bounding box center [1138, 626] width 68 height 12
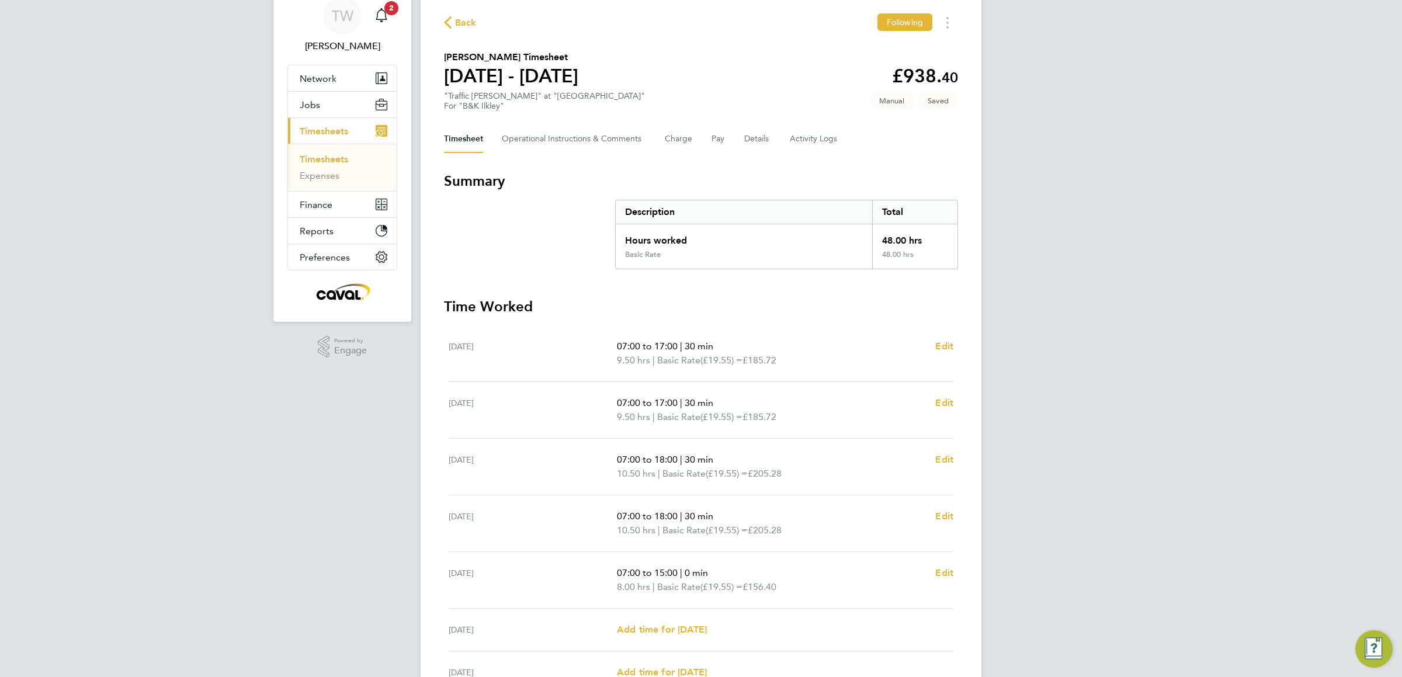
scroll to position [72, 0]
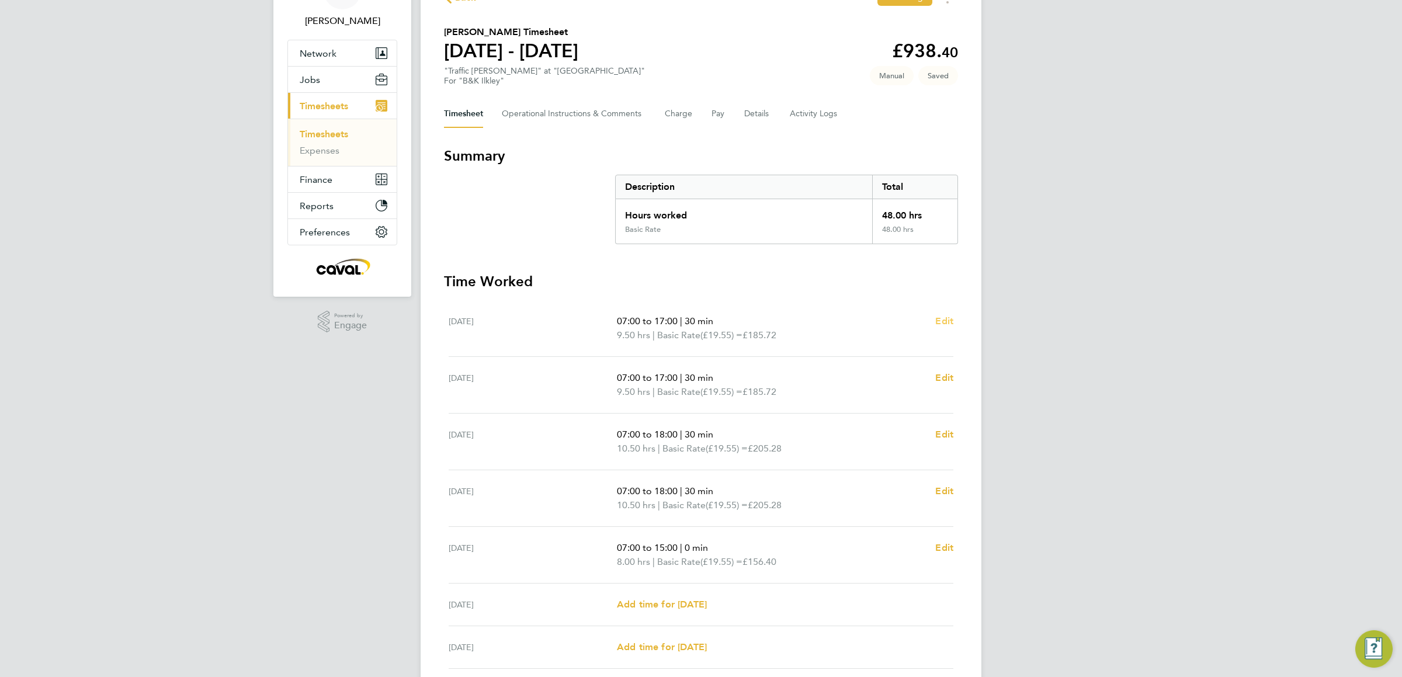
click at [944, 315] on span "Edit" at bounding box center [944, 320] width 18 height 11
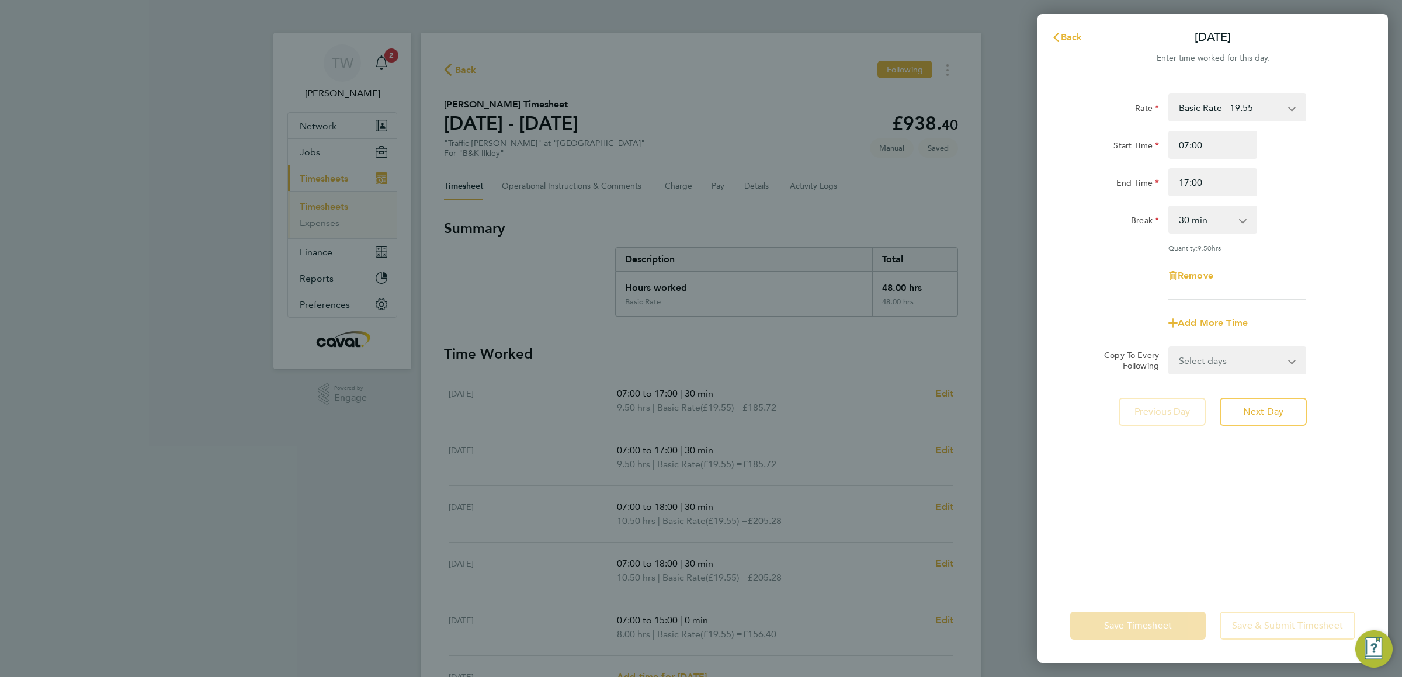
drag, startPoint x: 1223, startPoint y: 216, endPoint x: 1213, endPoint y: 223, distance: 12.2
click at [1222, 216] on select "0 min 15 min 30 min 45 min 60 min 75 min 90 min" at bounding box center [1205, 220] width 72 height 26
select select "0"
click at [1169, 207] on select "0 min 15 min 30 min 45 min 60 min 75 min 90 min" at bounding box center [1205, 220] width 72 height 26
click at [1107, 626] on span "Save Timesheet" at bounding box center [1138, 626] width 68 height 12
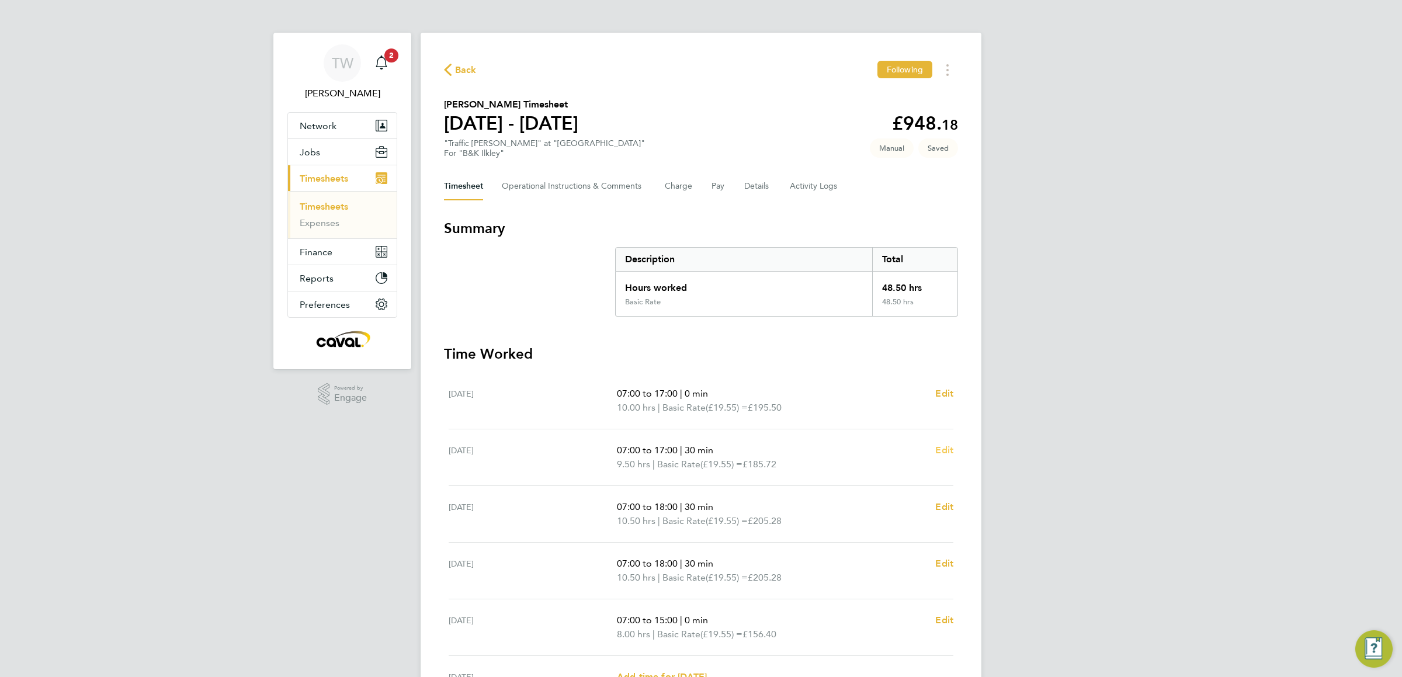
click at [943, 447] on span "Edit" at bounding box center [944, 450] width 18 height 11
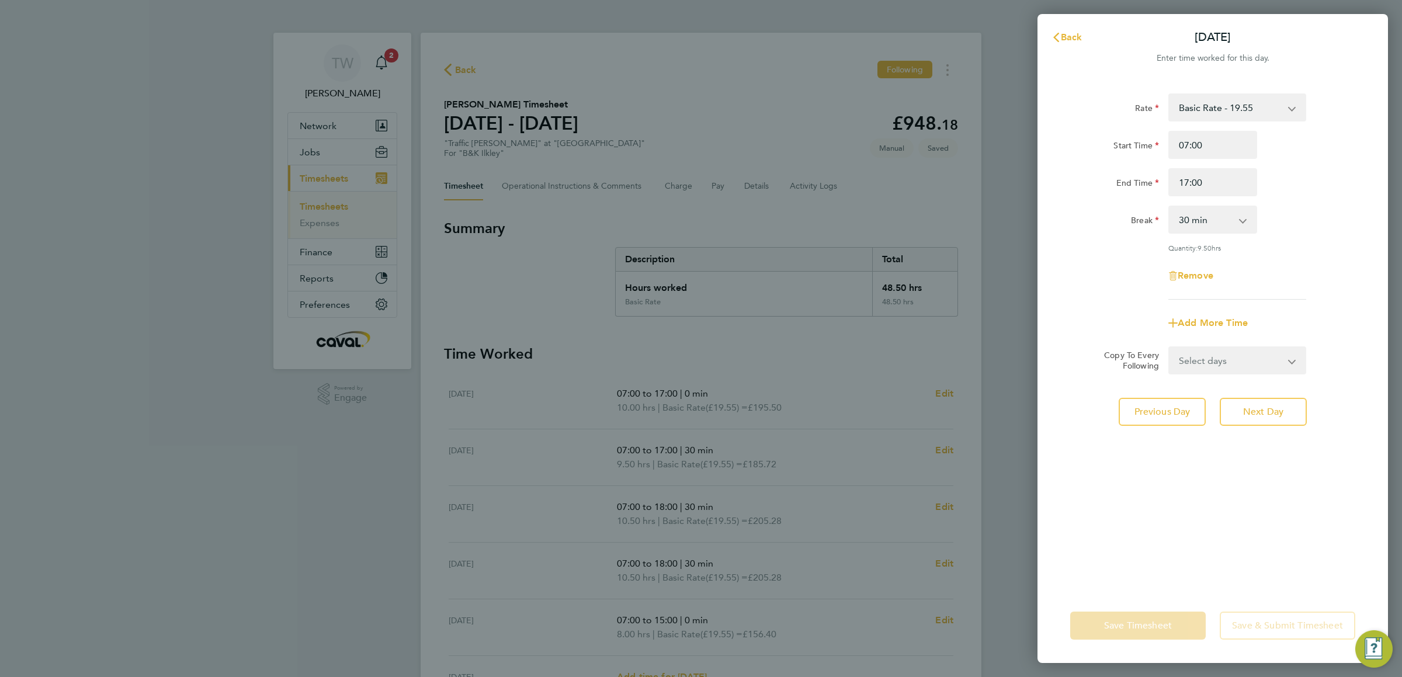
click at [1225, 217] on select "0 min 15 min 30 min 45 min 60 min 75 min 90 min" at bounding box center [1205, 220] width 72 height 26
select select "0"
click at [1169, 207] on select "0 min 15 min 30 min 45 min 60 min 75 min 90 min" at bounding box center [1205, 220] width 72 height 26
click at [1104, 620] on span "Save Timesheet" at bounding box center [1138, 626] width 68 height 12
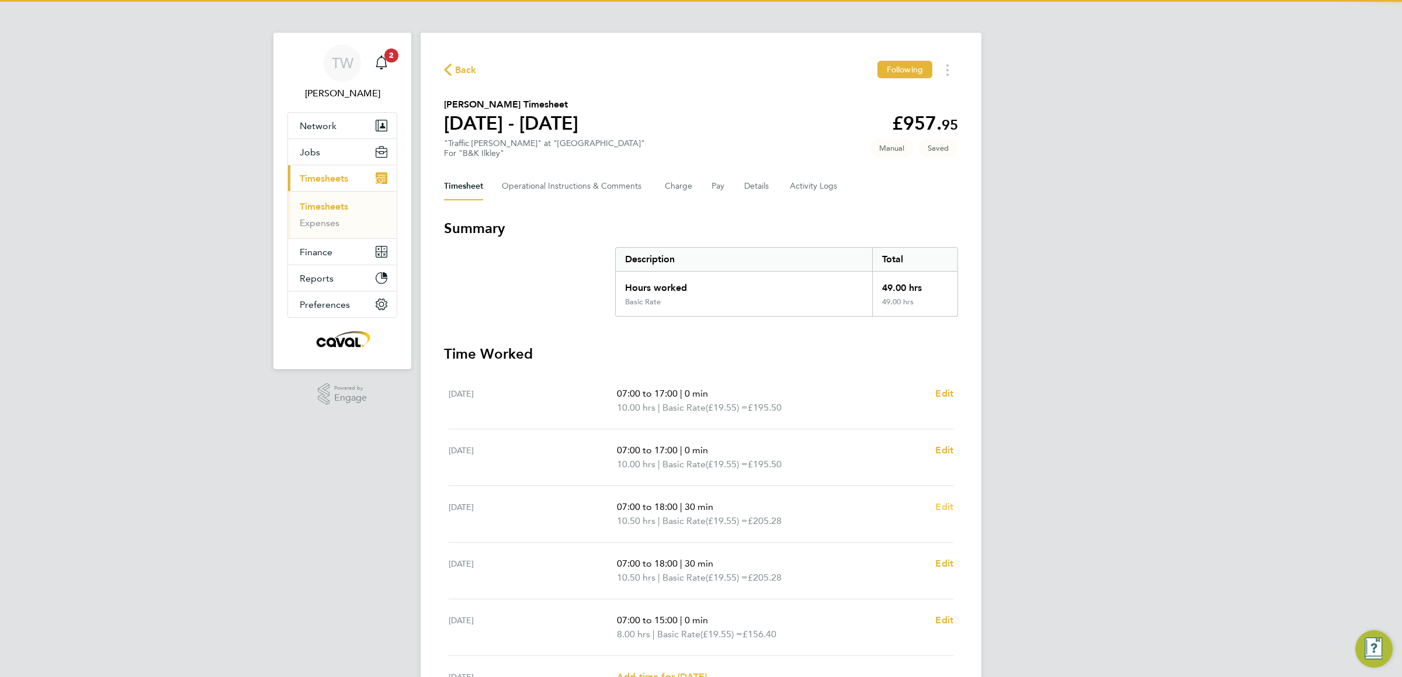
click at [943, 506] on span "Edit" at bounding box center [944, 506] width 18 height 11
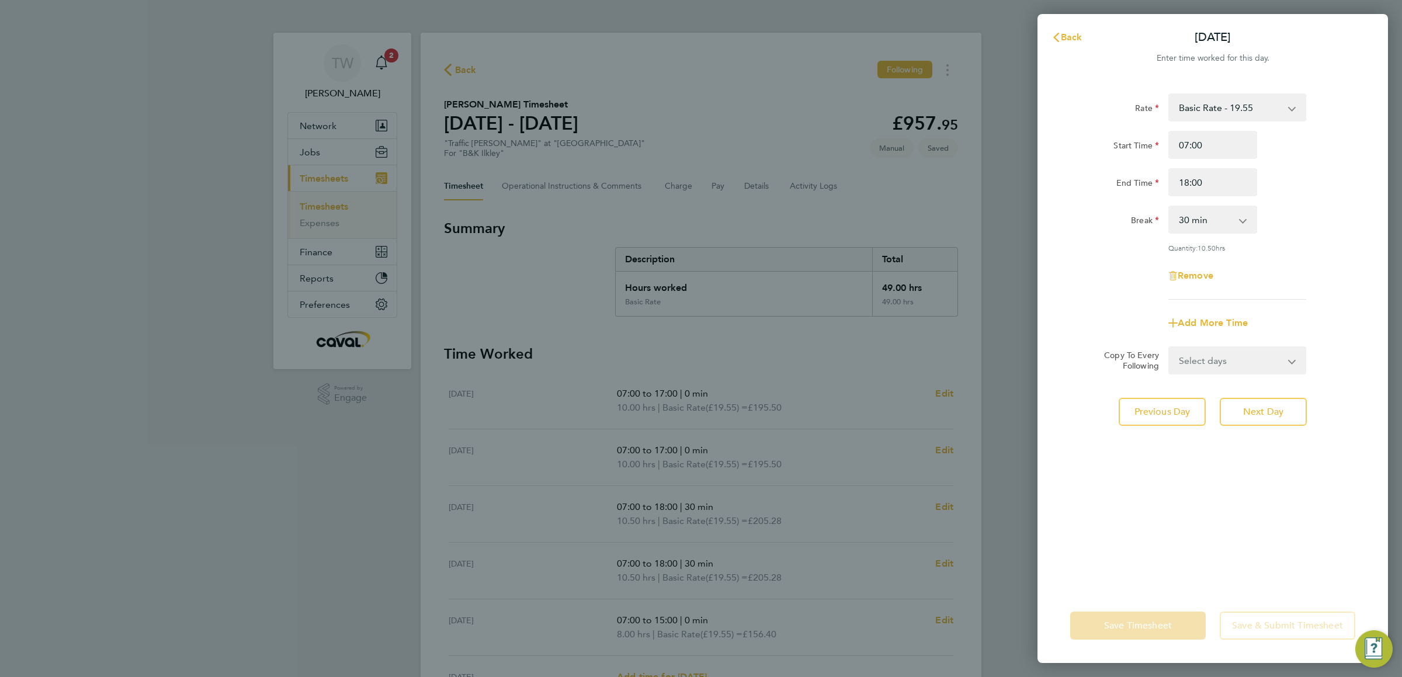
click at [1187, 216] on select "0 min 15 min 30 min 45 min 60 min 75 min 90 min" at bounding box center [1205, 220] width 72 height 26
select select "0"
click at [1169, 207] on select "0 min 15 min 30 min 45 min 60 min 75 min 90 min" at bounding box center [1205, 220] width 72 height 26
click at [1143, 624] on span "Save Timesheet" at bounding box center [1138, 626] width 68 height 12
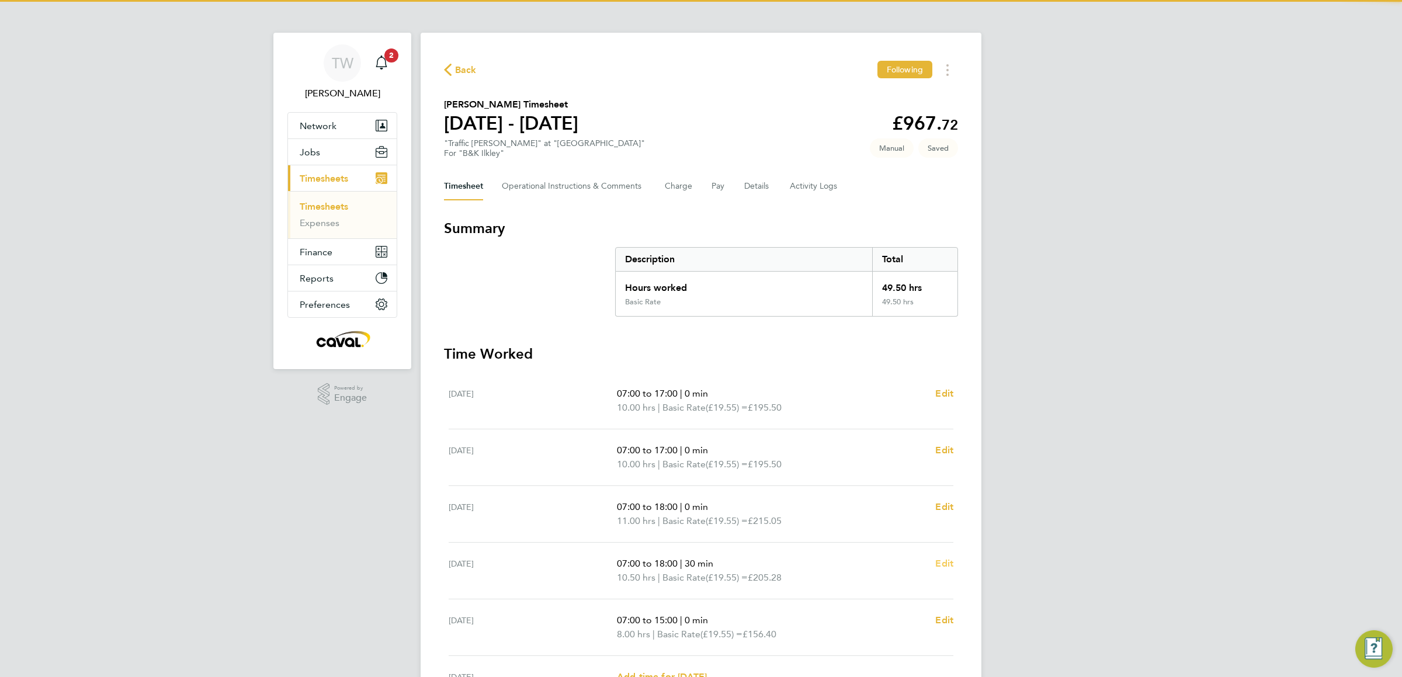
click at [939, 561] on span "Edit" at bounding box center [944, 563] width 18 height 11
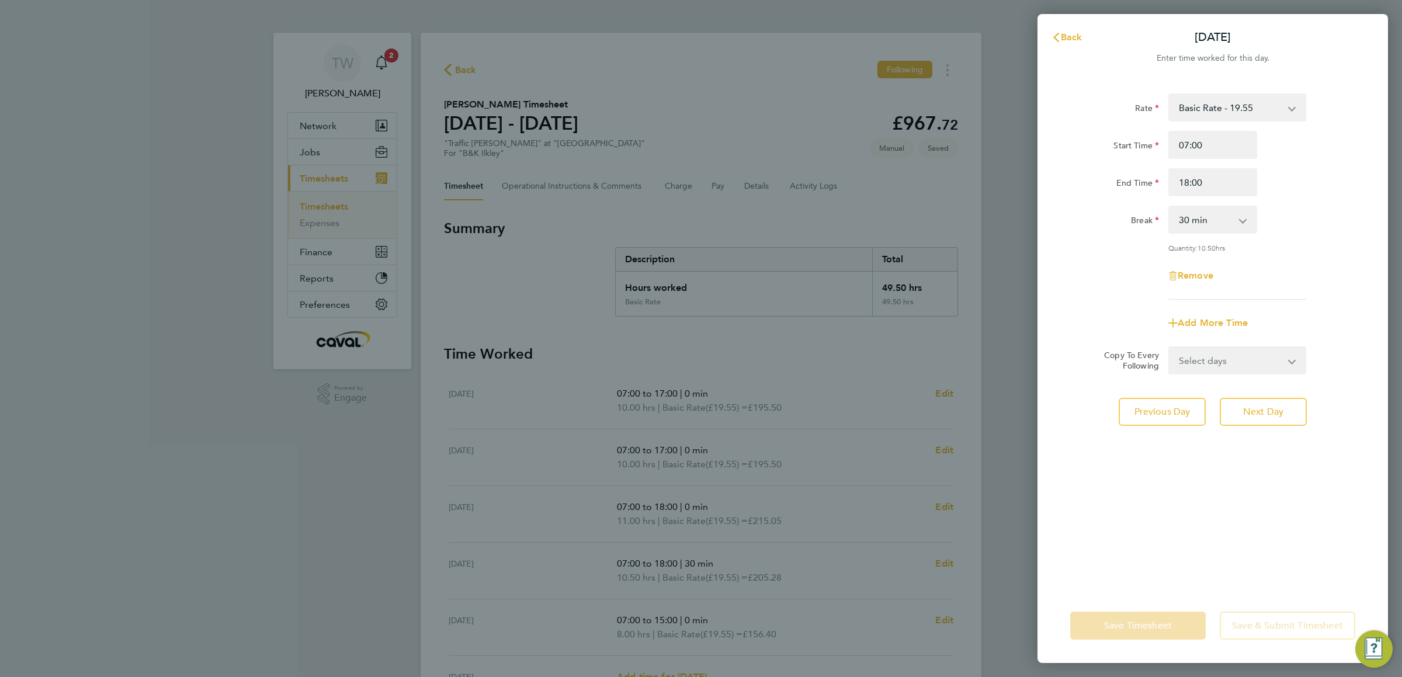
click at [1202, 212] on select "0 min 15 min 30 min 45 min 60 min 75 min 90 min" at bounding box center [1205, 220] width 72 height 26
select select "0"
click at [1169, 207] on select "0 min 15 min 30 min 45 min 60 min 75 min 90 min" at bounding box center [1205, 220] width 72 height 26
drag, startPoint x: 1120, startPoint y: 622, endPoint x: 1104, endPoint y: 619, distance: 16.7
click at [1119, 622] on span "Save Timesheet" at bounding box center [1138, 626] width 68 height 12
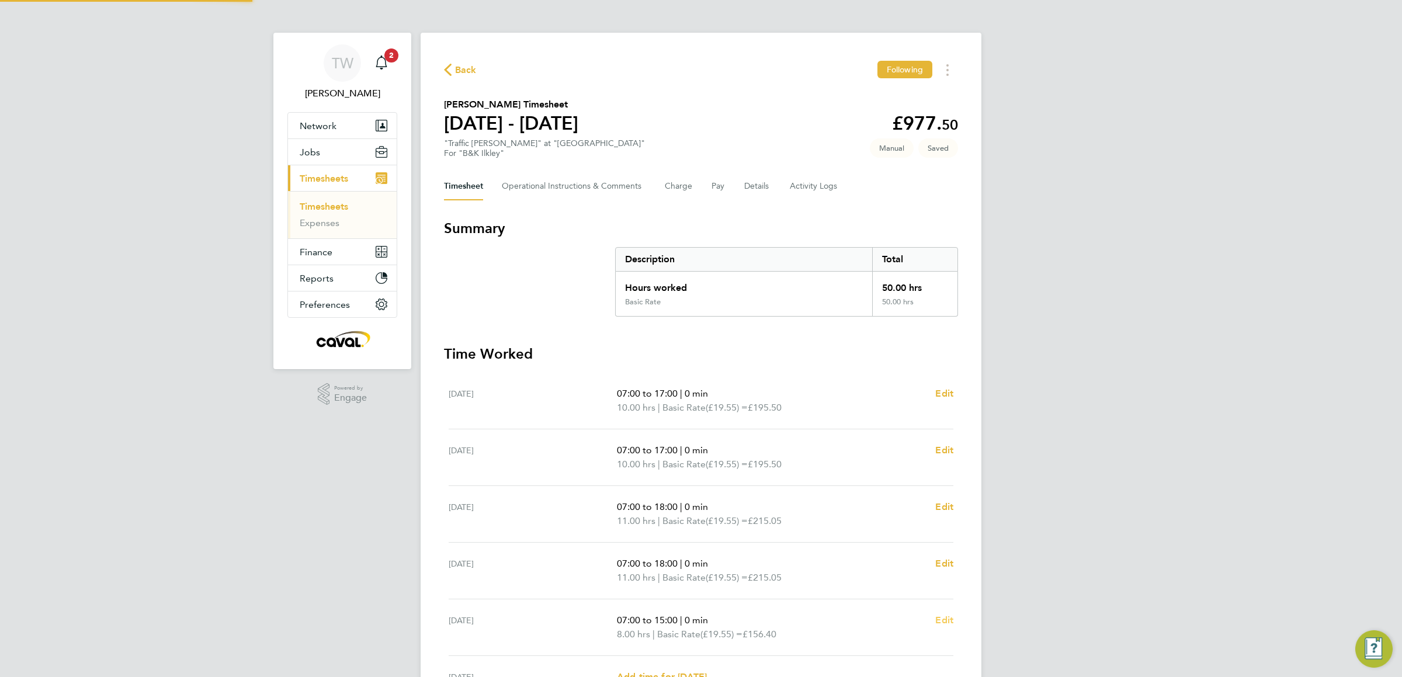
click at [936, 623] on div "07:00 to 15:00 | 0 min 8.00 hrs | Basic Rate (£19.55) = £156.40 Edit" at bounding box center [785, 627] width 336 height 28
click at [946, 623] on span "Edit" at bounding box center [944, 619] width 18 height 11
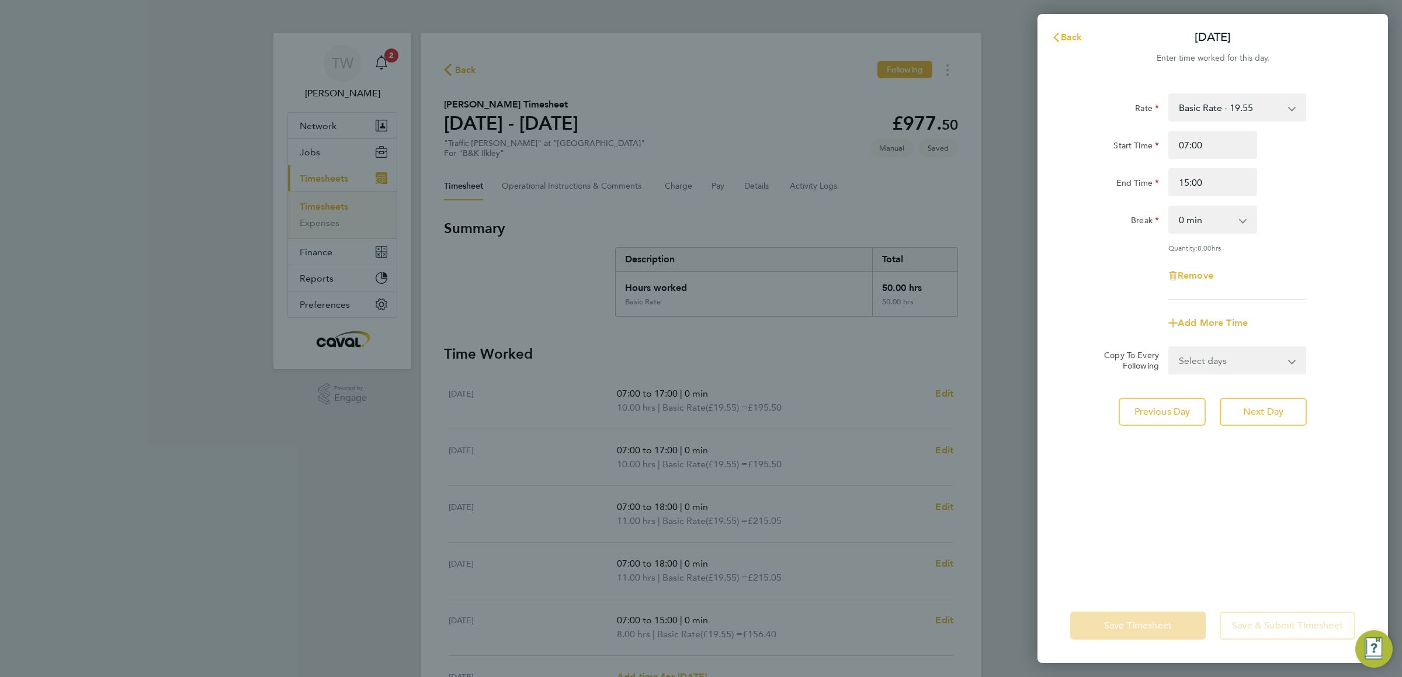
click at [1006, 539] on div "Back Fri 08 Aug Enter time worked for this day. Rate Basic Rate - 19.55 Start T…" at bounding box center [701, 338] width 1402 height 677
click at [1064, 34] on span "Back" at bounding box center [1072, 37] width 22 height 11
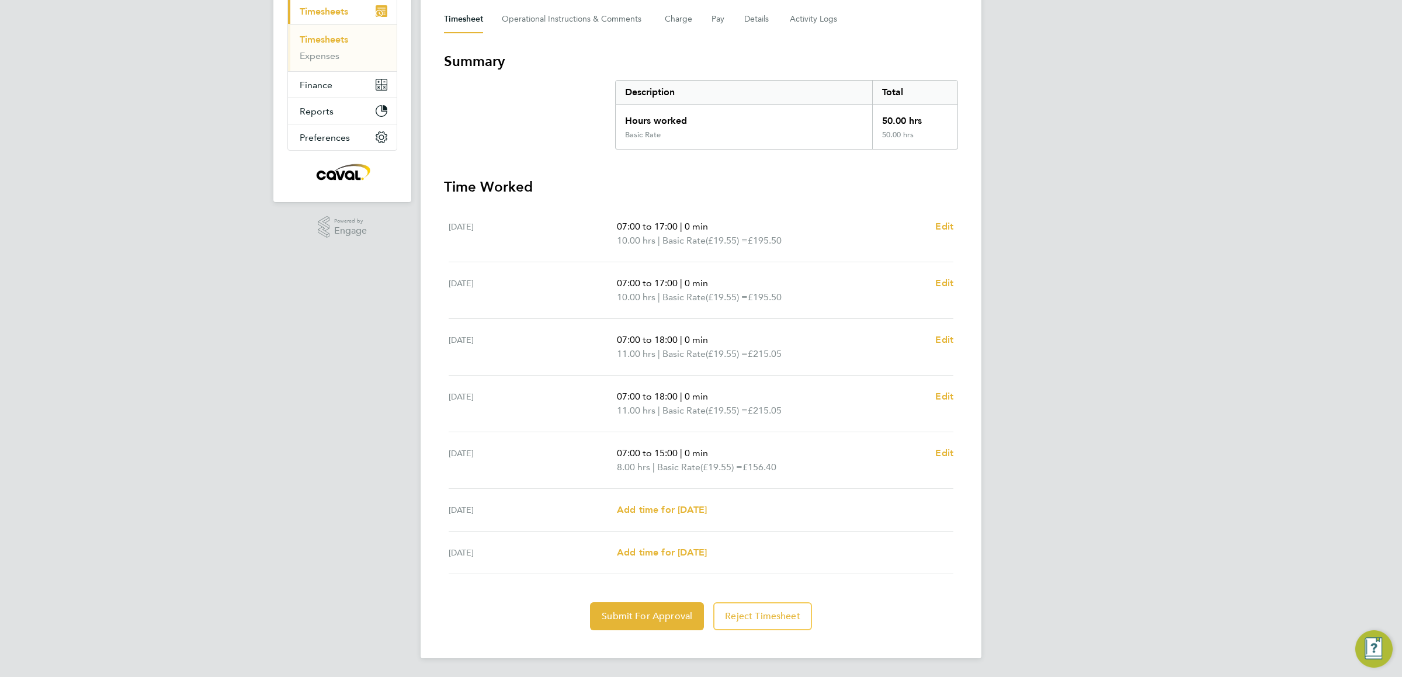
scroll to position [169, 0]
click at [645, 623] on button "Submit For Approval" at bounding box center [647, 616] width 114 height 28
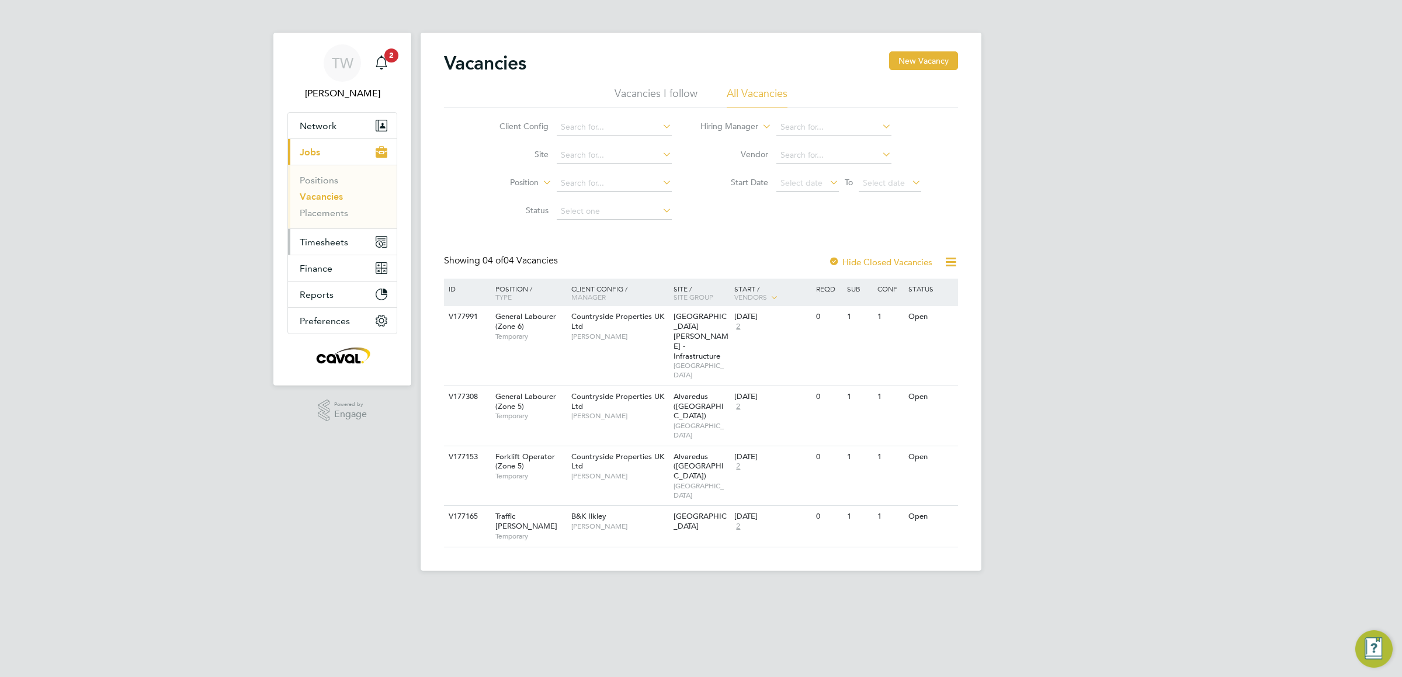
click at [343, 240] on span "Timesheets" at bounding box center [324, 242] width 48 height 11
click at [331, 204] on link "Timesheets" at bounding box center [324, 206] width 48 height 11
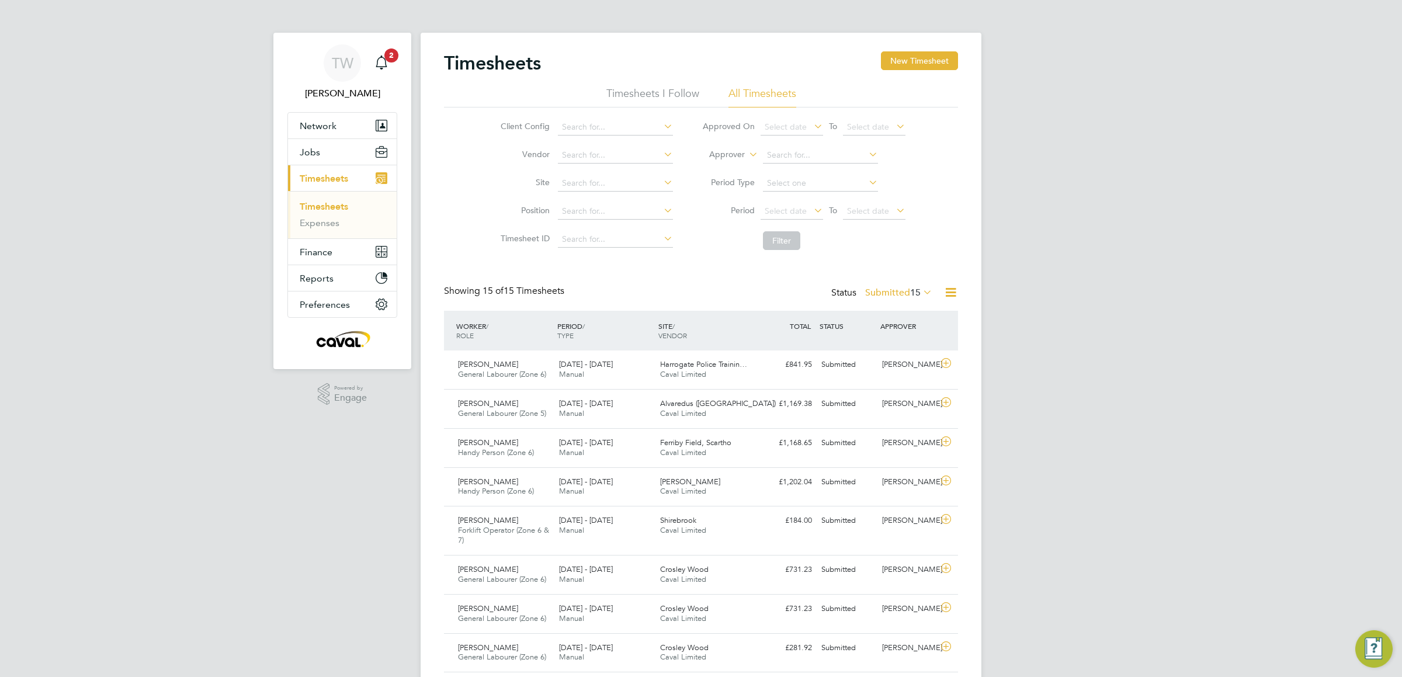
click at [912, 290] on span "15" at bounding box center [915, 293] width 11 height 12
click at [896, 366] on li "Approved" at bounding box center [886, 364] width 54 height 16
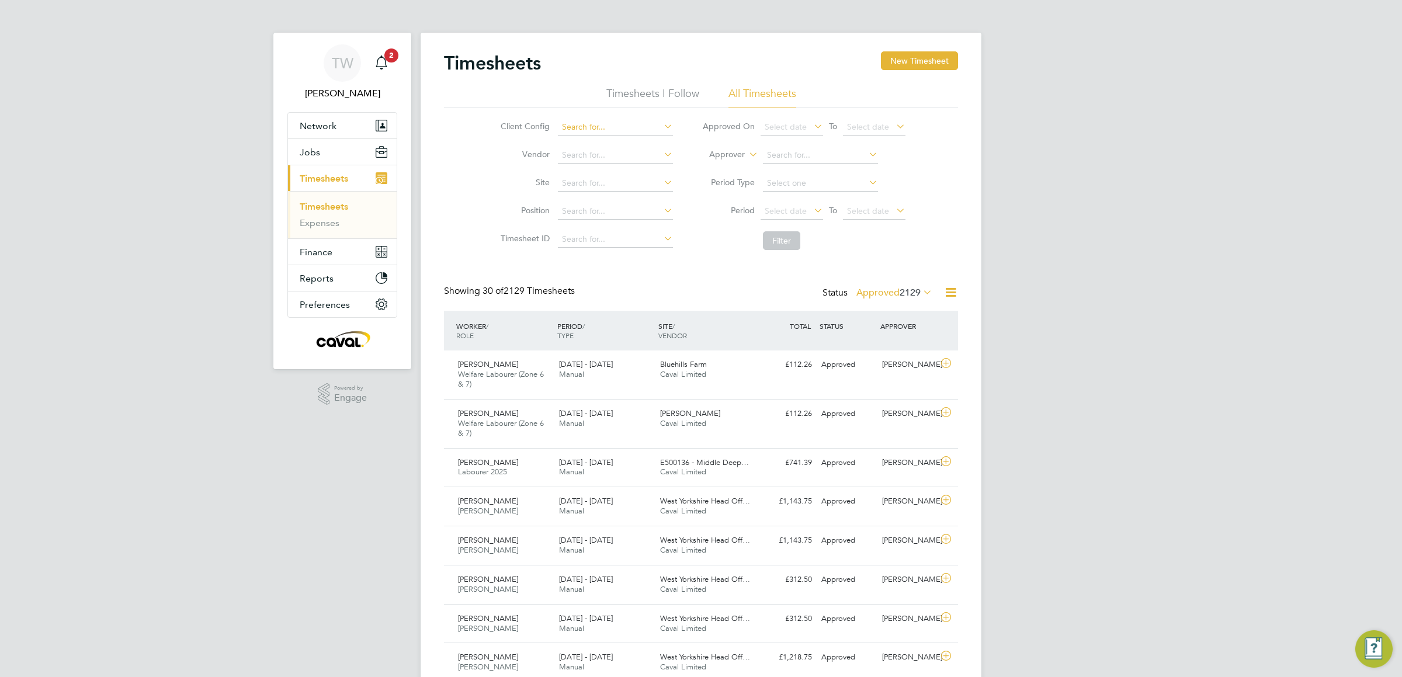
click at [591, 132] on input at bounding box center [615, 127] width 115 height 16
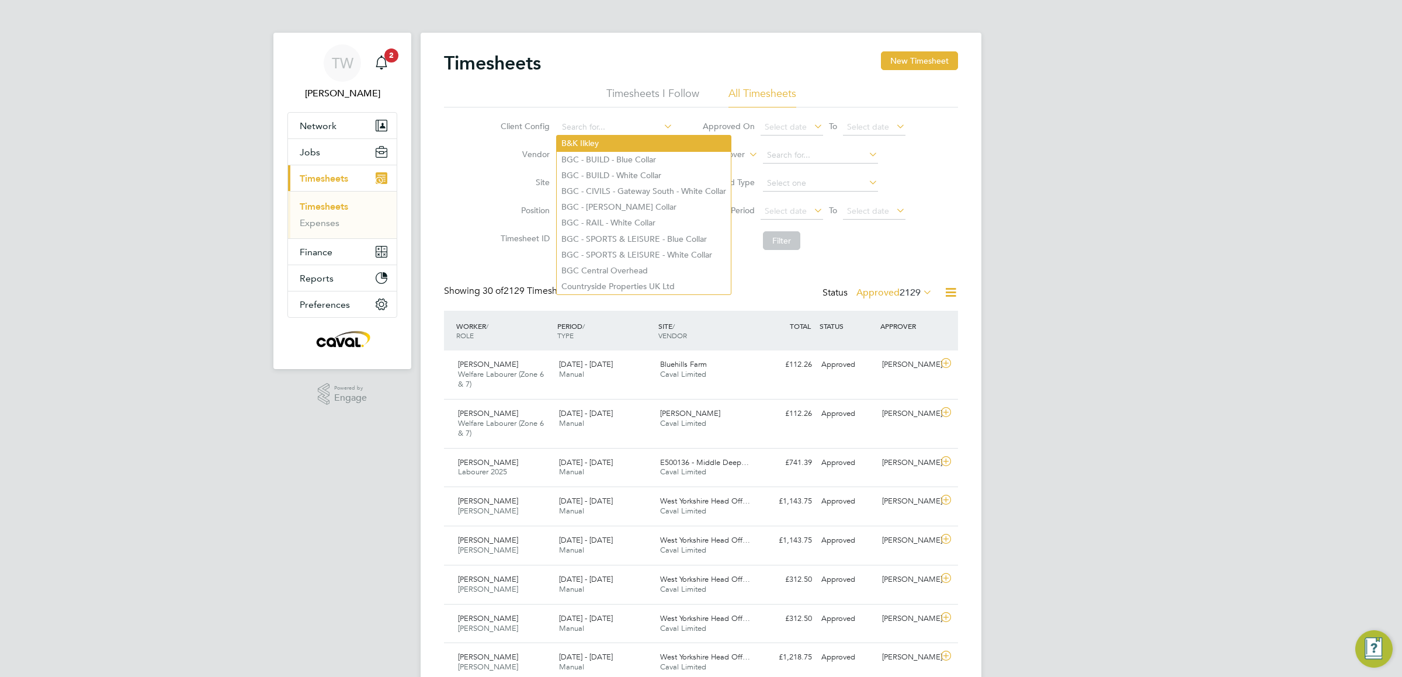
click at [598, 143] on li "B&K Ilkley" at bounding box center [644, 144] width 174 height 16
type input "B&K Ilkley"
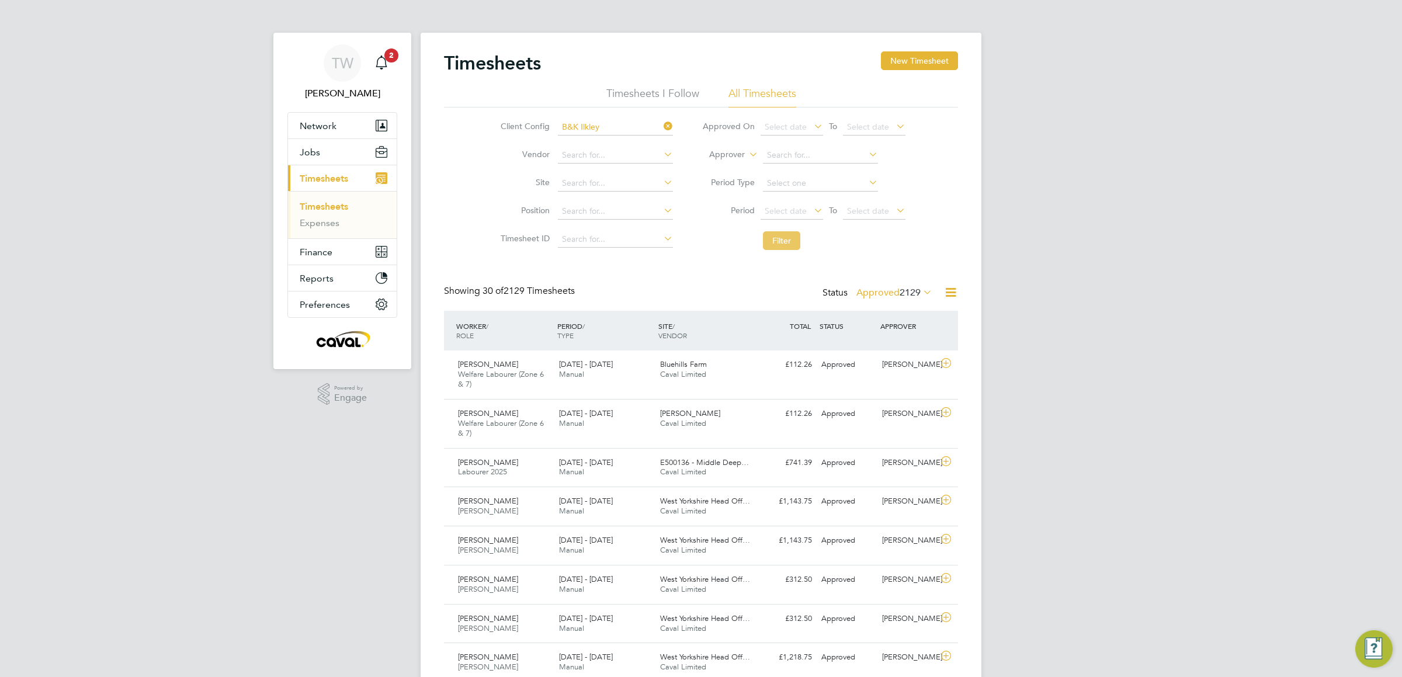
drag, startPoint x: 787, startPoint y: 244, endPoint x: 794, endPoint y: 245, distance: 6.7
click at [785, 244] on button "Filter" at bounding box center [781, 240] width 37 height 19
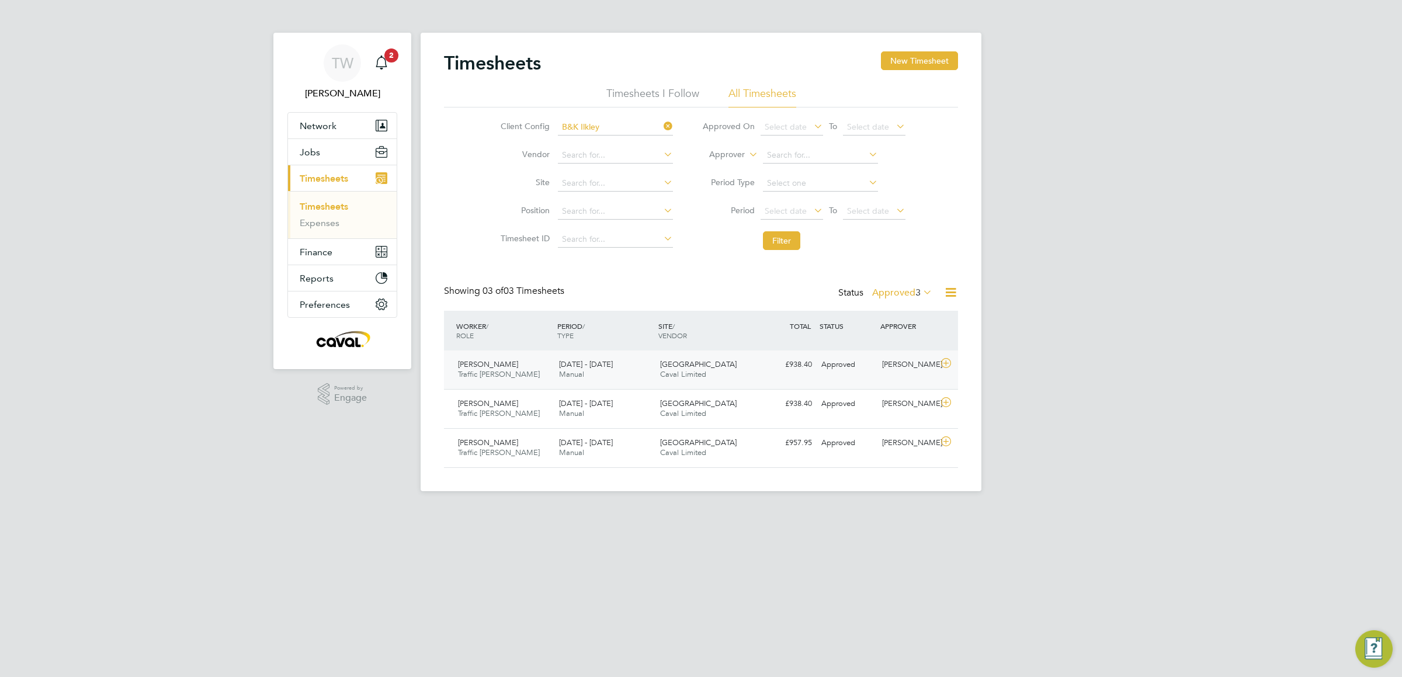
click at [734, 378] on div "[GEOGRAPHIC_DATA] Caval Limited" at bounding box center [705, 369] width 101 height 29
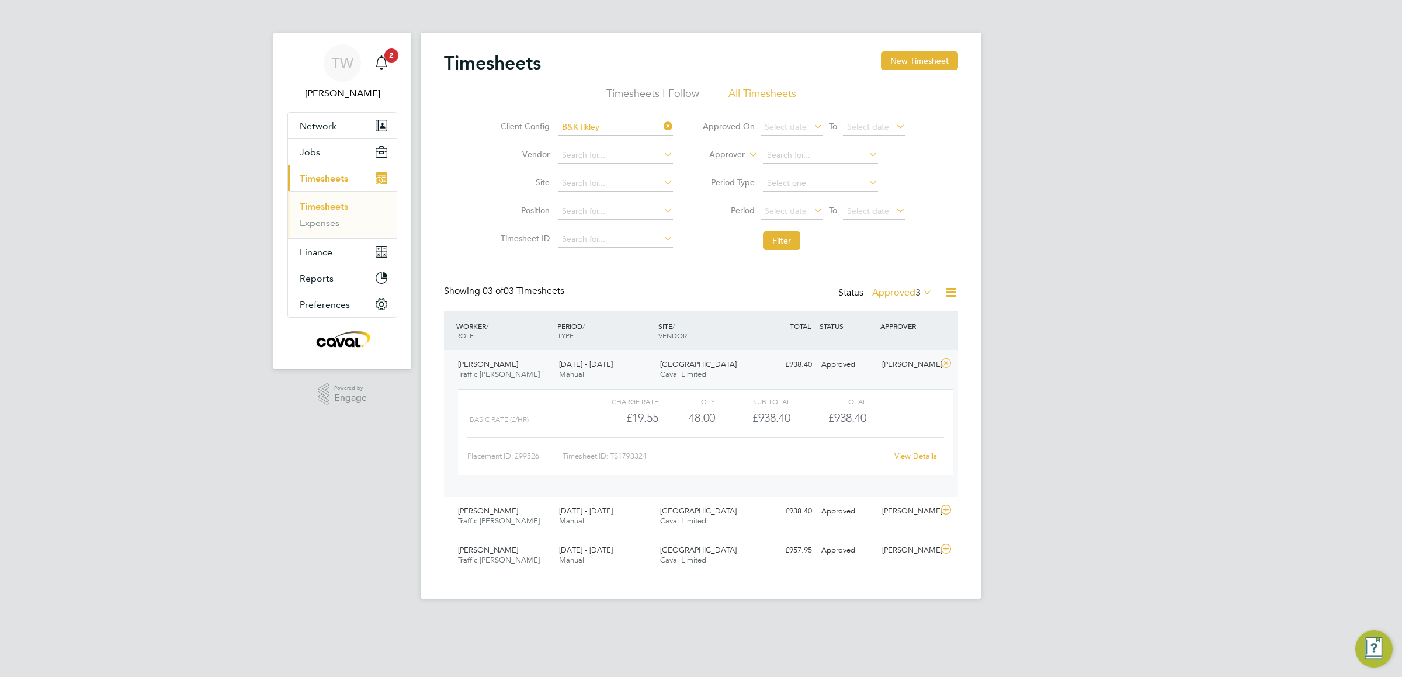
click at [691, 432] on div "Charge rate QTY Sub Total Total Basic Rate (£/HR) £19.55 48 48.00 48 £938.40 £9…" at bounding box center [705, 432] width 495 height 86
click at [921, 456] on link "View Details" at bounding box center [915, 456] width 43 height 10
